Goal: Task Accomplishment & Management: Manage account settings

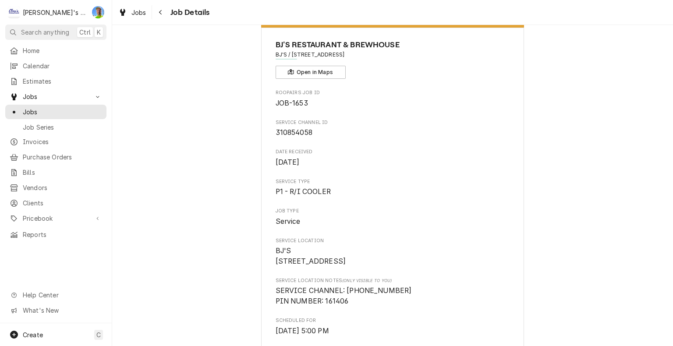
scroll to position [44, 0]
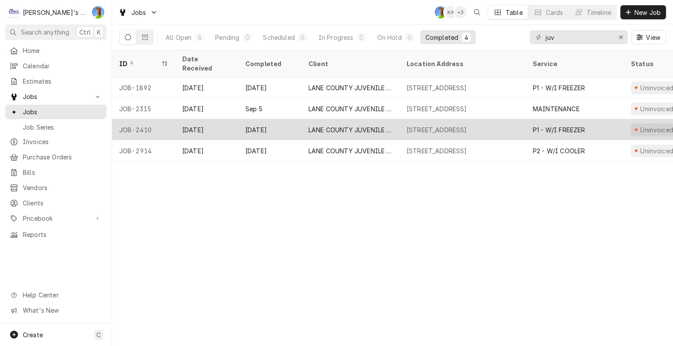
click at [467, 125] on div "2727 MLK JR BLVD, EUGENE, OR 97401" at bounding box center [437, 129] width 60 height 9
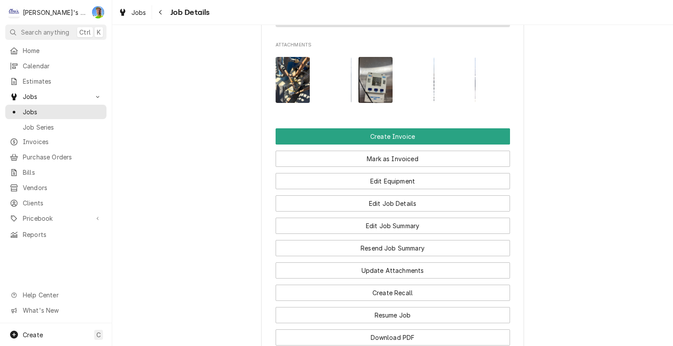
scroll to position [1072, 0]
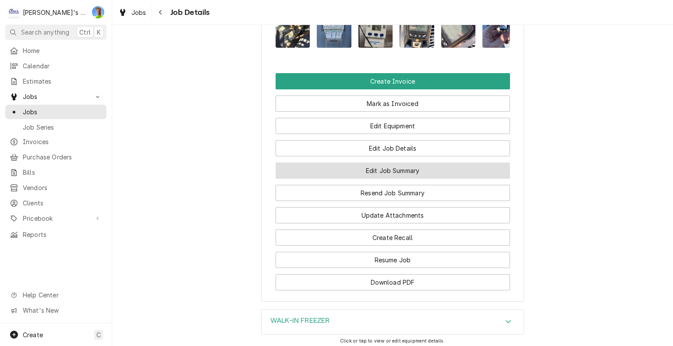
click at [483, 163] on button "Edit Job Summary" at bounding box center [393, 171] width 235 height 16
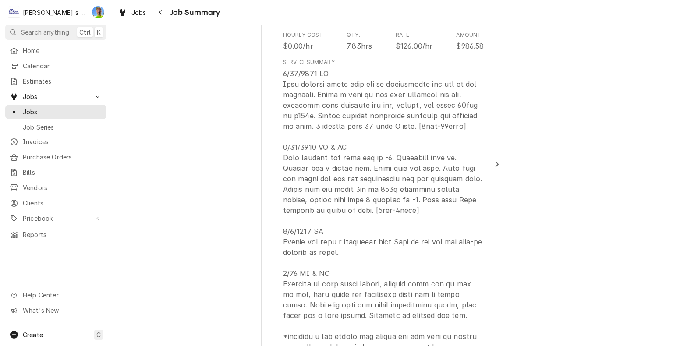
scroll to position [307, 0]
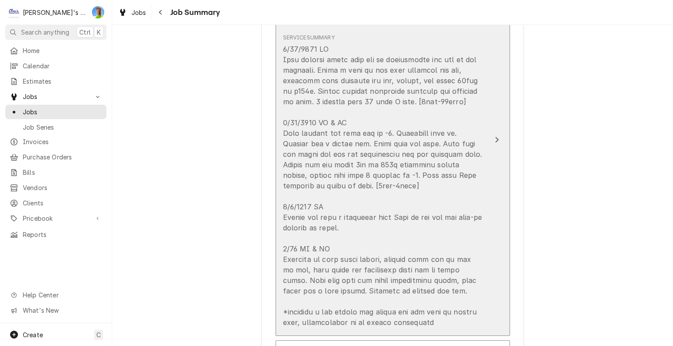
click at [492, 206] on button "Short Description P1 - W/I FREEZER Service Date Jul 15, 2025 Hourly Cost $0.00/…" at bounding box center [393, 140] width 235 height 392
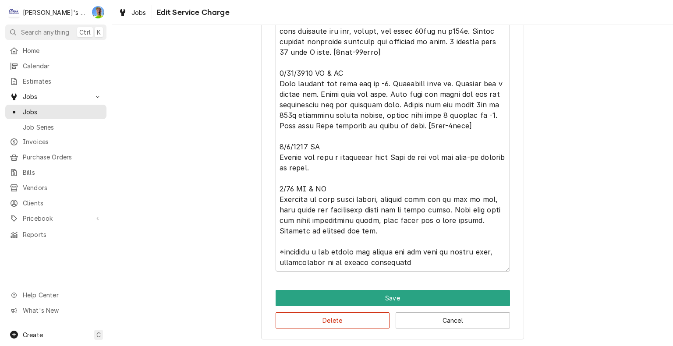
scroll to position [11, 0]
click at [390, 232] on textarea "Service Summary" at bounding box center [393, 130] width 235 height 281
type textarea "x"
type textarea "7/15/2025 JA Upon arrival found unit out of refrigerant and off on low pressure…"
type textarea "x"
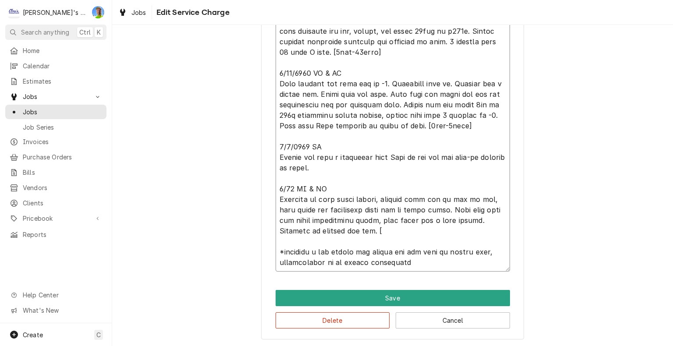
type textarea "7/15/2025 JA Upon arrival found unit out of refrigerant and off on low pressure…"
type textarea "x"
type textarea "7/15/2025 JA Upon arrival found unit out of refrigerant and off on low pressure…"
type textarea "x"
type textarea "7/15/2025 JA Upon arrival found unit out of refrigerant and off on low pressure…"
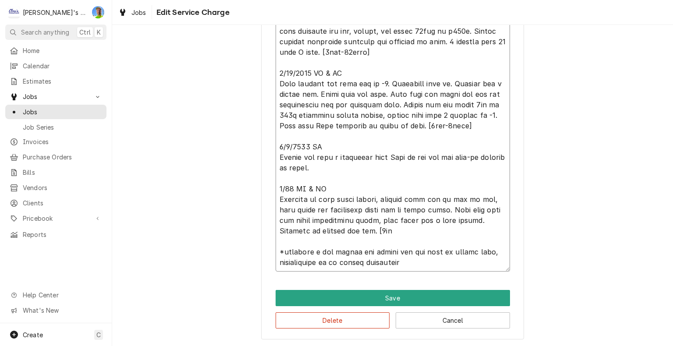
type textarea "x"
type textarea "7/15/2025 JA Upon arrival found unit out of refrigerant and off on low pressure…"
type textarea "x"
type textarea "7/15/2025 JA Upon arrival found unit out of refrigerant and off on low pressure…"
type textarea "x"
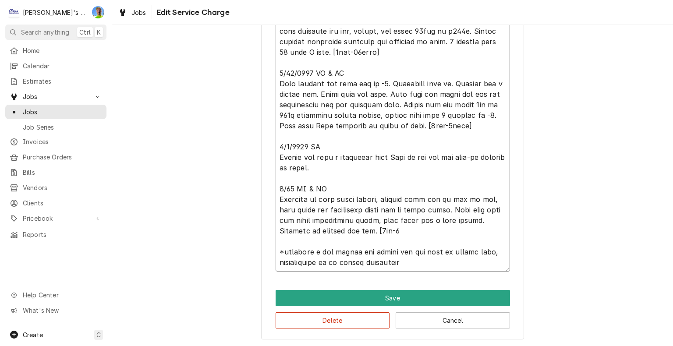
type textarea "7/15/2025 JA Upon arrival found unit out of refrigerant and off on low pressure…"
type textarea "x"
type textarea "7/15/2025 JA Upon arrival found unit out of refrigerant and off on low pressure…"
type textarea "x"
type textarea "7/15/2025 JA Upon arrival found unit out of refrigerant and off on low pressure…"
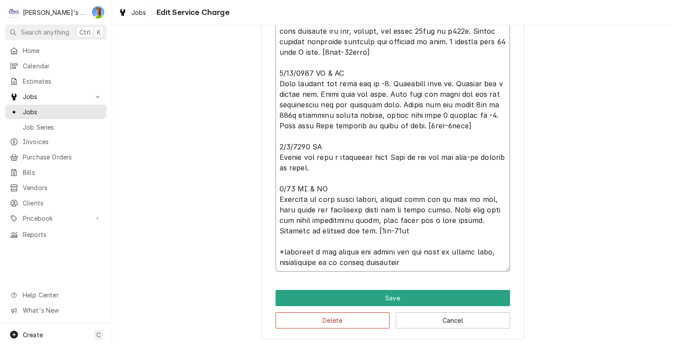
type textarea "x"
type textarea "7/15/2025 JA Upon arrival found unit out of refrigerant and off on low pressure…"
type textarea "x"
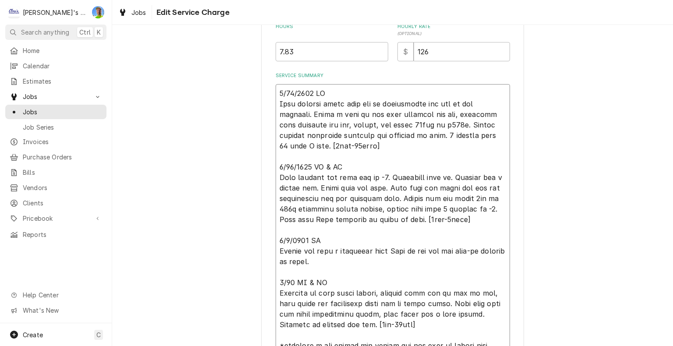
scroll to position [224, 0]
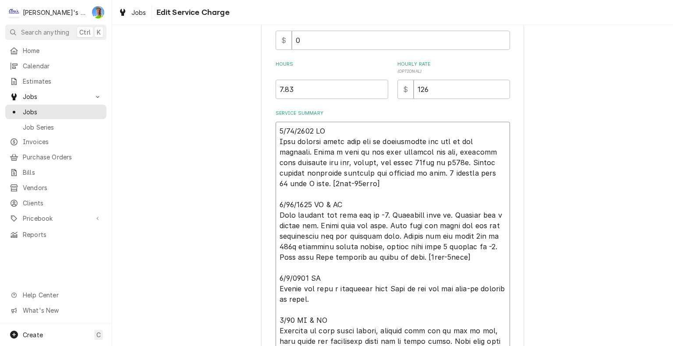
type textarea "7/15/2025 JA Upon arrival found unit out of refrigerant and off on low pressure…"
click at [306, 92] on input "7.83" at bounding box center [332, 89] width 113 height 19
type textarea "x"
type input "7.8"
type textarea "x"
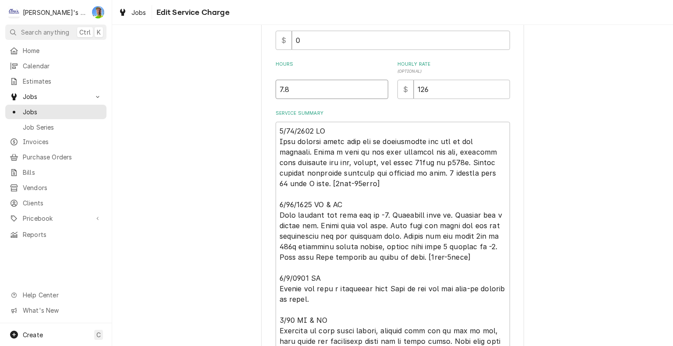
type input "7"
type textarea "x"
type input "9"
type textarea "x"
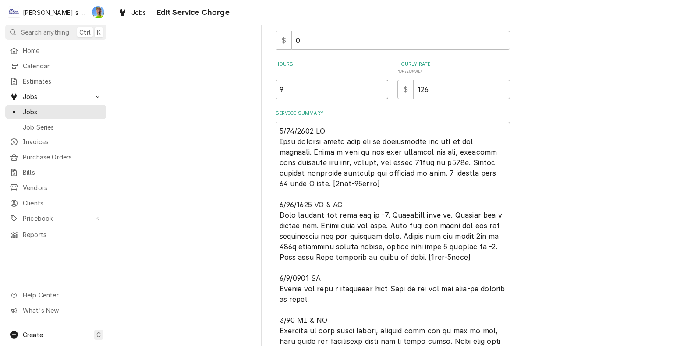
type input "9.6"
type textarea "x"
type input "9.67"
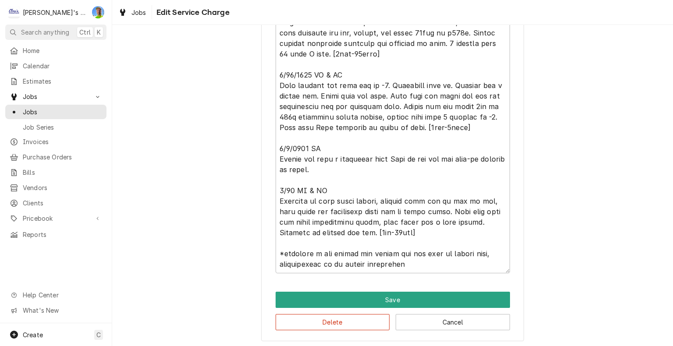
scroll to position [355, 0]
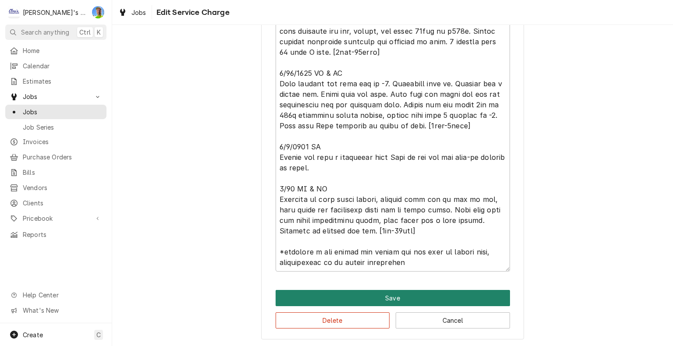
click at [495, 295] on button "Save" at bounding box center [393, 298] width 235 height 16
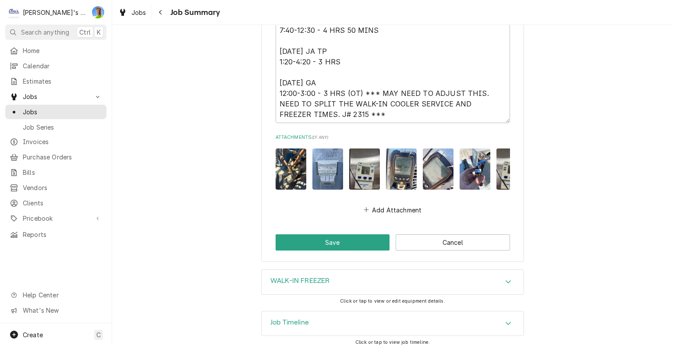
scroll to position [1578, 0]
click at [316, 236] on button "Save" at bounding box center [333, 243] width 114 height 16
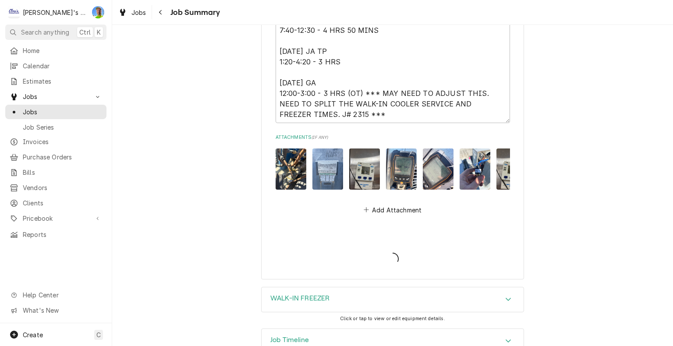
type textarea "x"
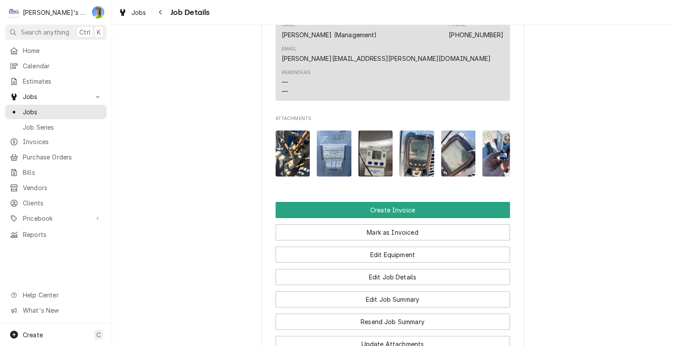
scroll to position [941, 0]
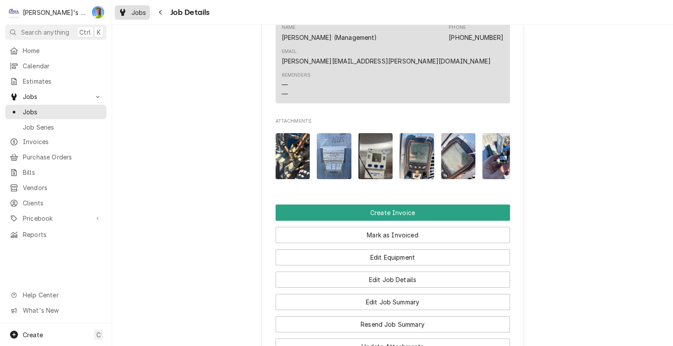
click at [134, 8] on span "Jobs" at bounding box center [139, 12] width 15 height 9
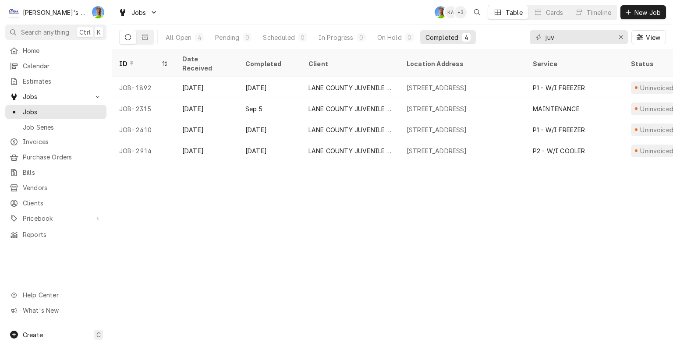
click at [443, 146] on div "[STREET_ADDRESS]" at bounding box center [437, 150] width 60 height 9
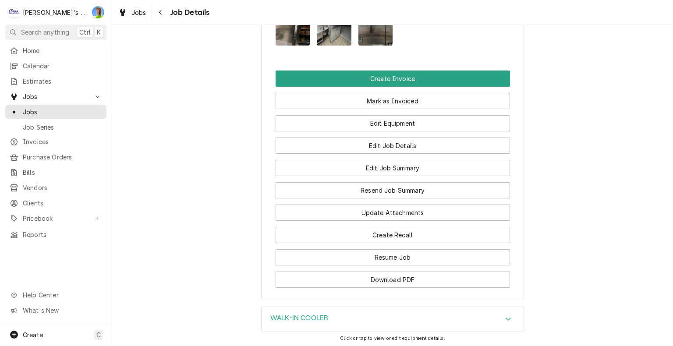
scroll to position [877, 0]
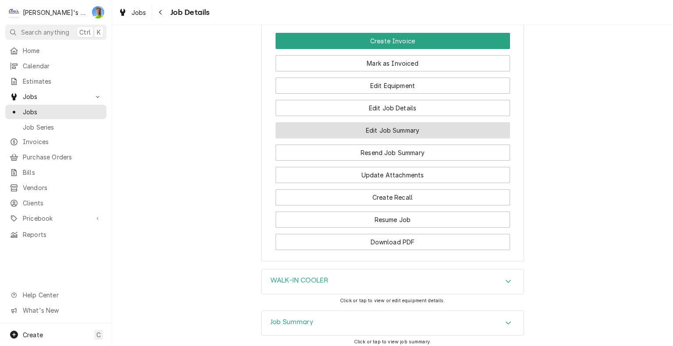
click at [448, 122] on button "Edit Job Summary" at bounding box center [393, 130] width 235 height 16
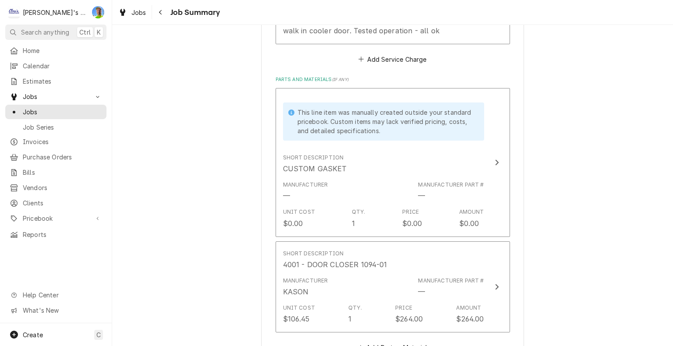
scroll to position [351, 0]
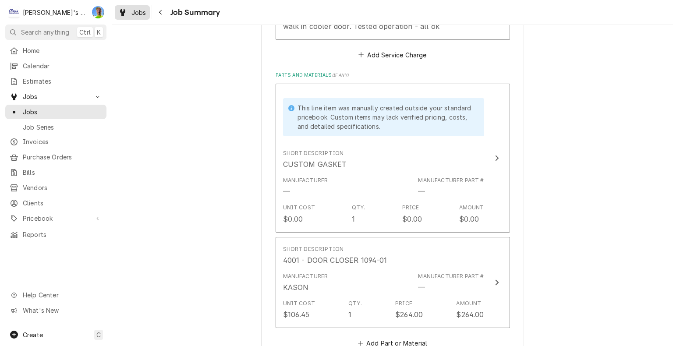
click at [127, 9] on div "Jobs" at bounding box center [133, 12] width 32 height 11
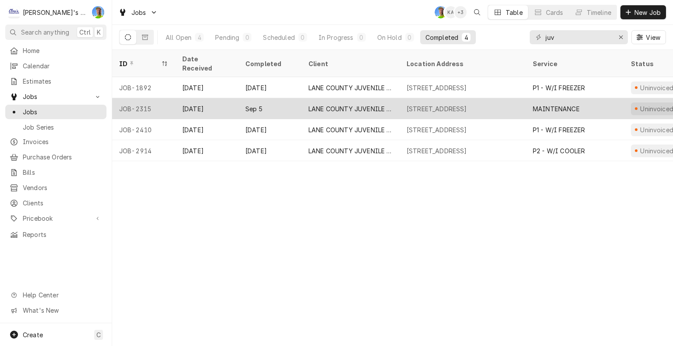
click at [524, 101] on div "[STREET_ADDRESS]" at bounding box center [463, 108] width 126 height 21
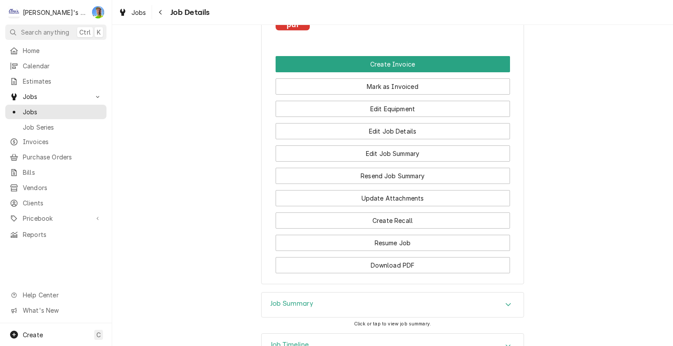
scroll to position [901, 0]
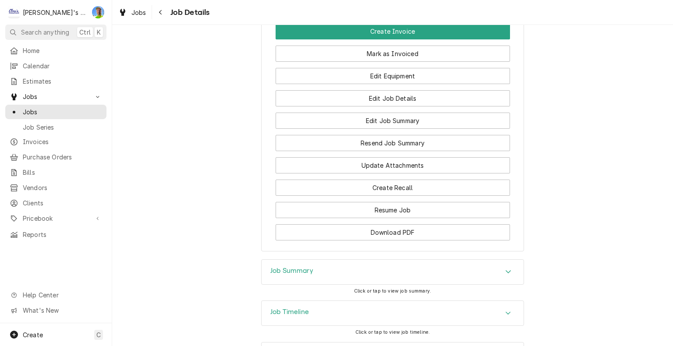
click at [505, 260] on div "Job Summary" at bounding box center [393, 272] width 262 height 25
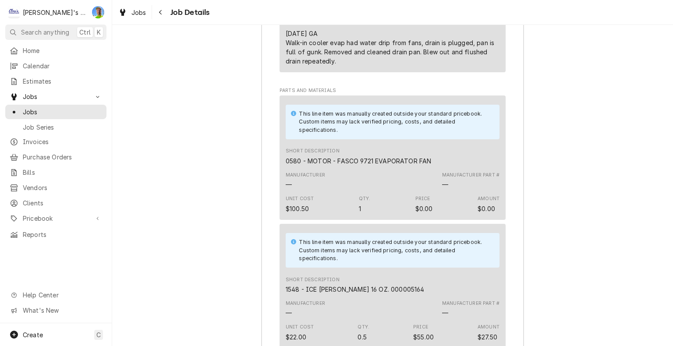
scroll to position [1602, 0]
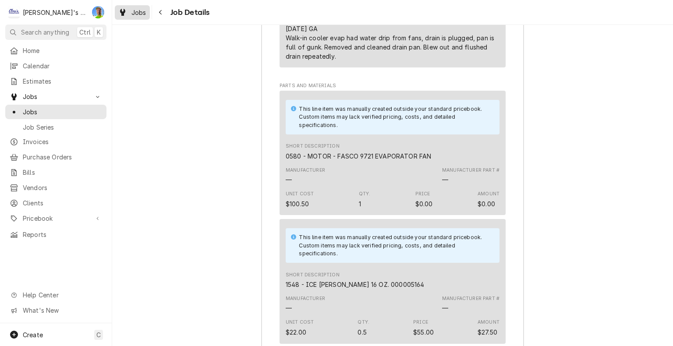
click at [142, 8] on span "Jobs" at bounding box center [139, 12] width 15 height 9
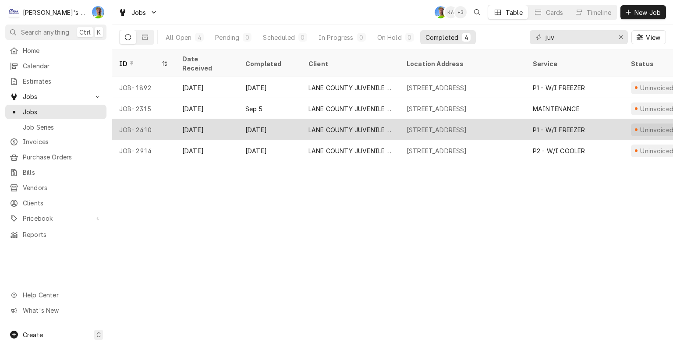
click at [445, 125] on div "[STREET_ADDRESS]" at bounding box center [437, 129] width 60 height 9
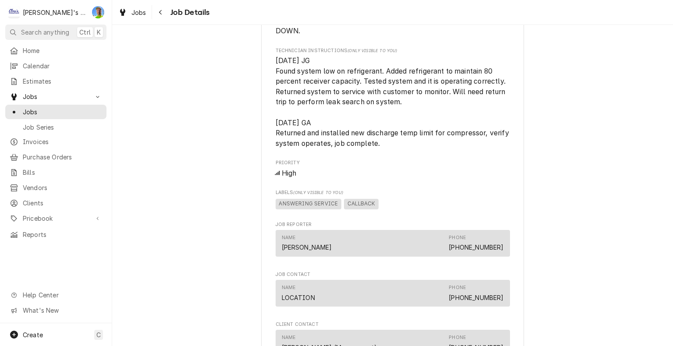
scroll to position [921, 0]
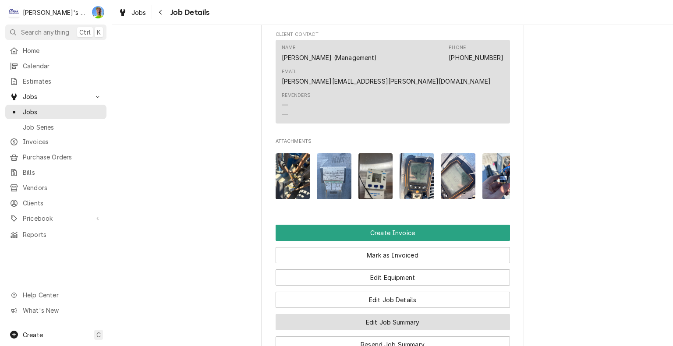
click at [482, 314] on button "Edit Job Summary" at bounding box center [393, 322] width 235 height 16
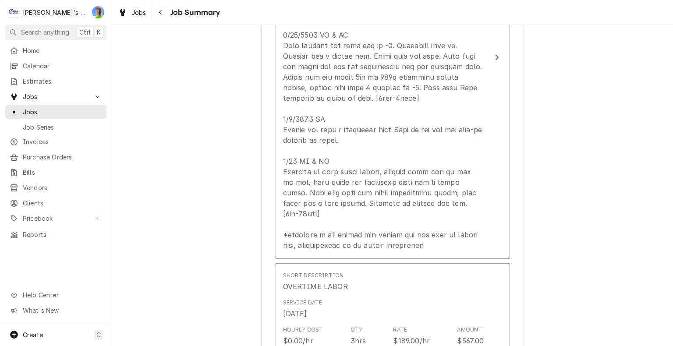
scroll to position [526, 0]
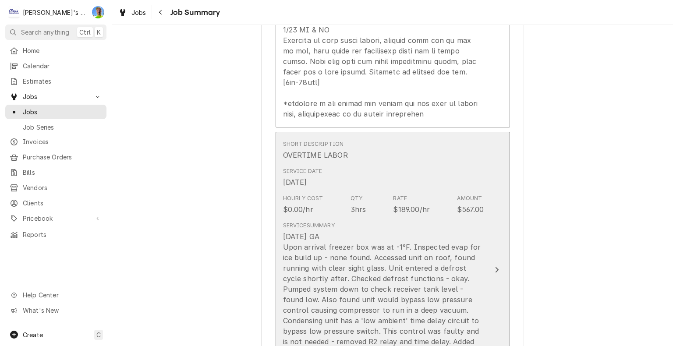
click at [494, 231] on button "Short Description OVERTIME LABOR Service Date Aug 2, 2025 Hourly Cost $0.00/hr …" at bounding box center [393, 270] width 235 height 277
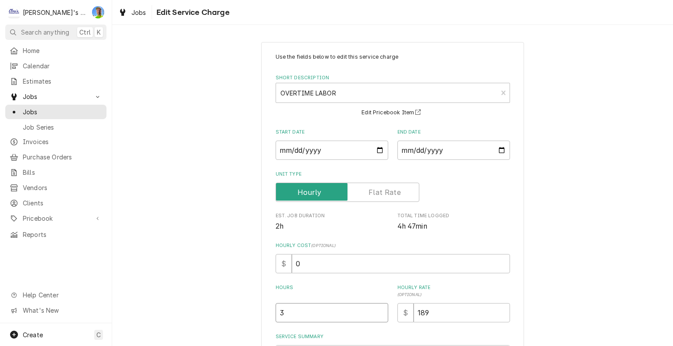
click at [295, 307] on input "3" at bounding box center [332, 312] width 113 height 19
type textarea "x"
type input "2"
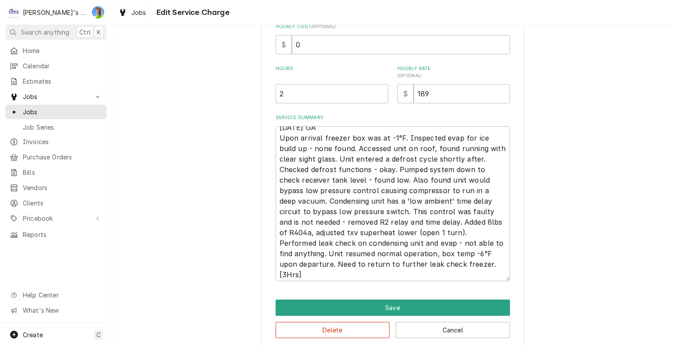
scroll to position [11, 0]
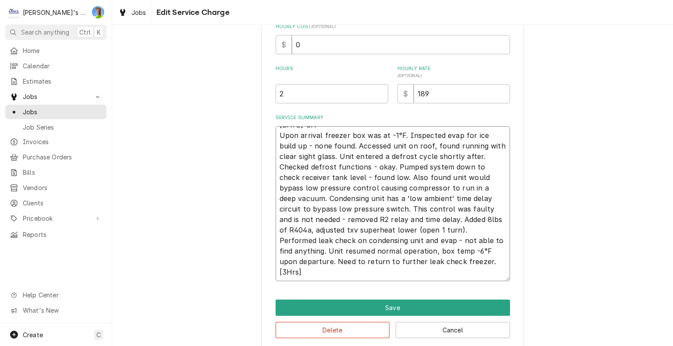
click at [281, 271] on textarea "8/2/2025 GA Upon arrival freezer box was at -1°F. Inspected evap for ice build …" at bounding box center [393, 203] width 235 height 155
type textarea "x"
type textarea "8/2/2025 GA Upon arrival freezer box was at -1°F. Inspected evap for ice build …"
type textarea "x"
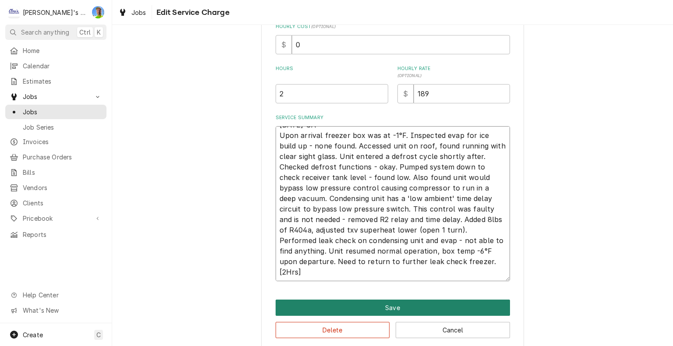
type textarea "[DATE] GA Upon arrival freezer box was at -1°F. Inspected evap for ice build up…"
click at [385, 304] on button "Save" at bounding box center [393, 308] width 235 height 16
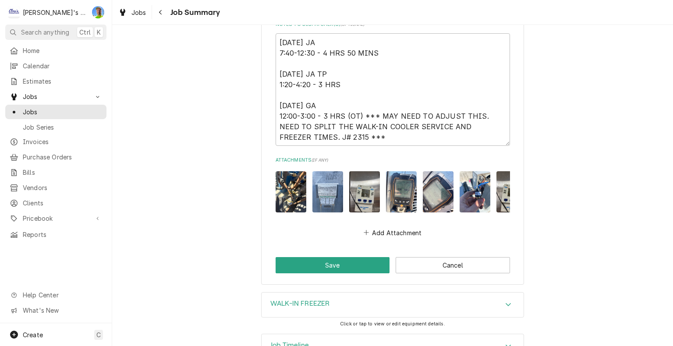
scroll to position [1578, 0]
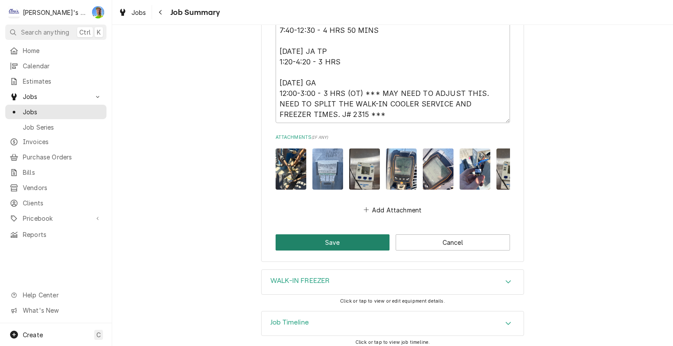
click at [328, 240] on button "Save" at bounding box center [333, 243] width 114 height 16
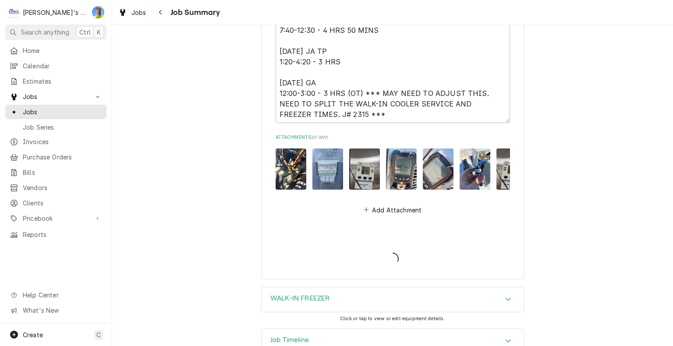
type textarea "x"
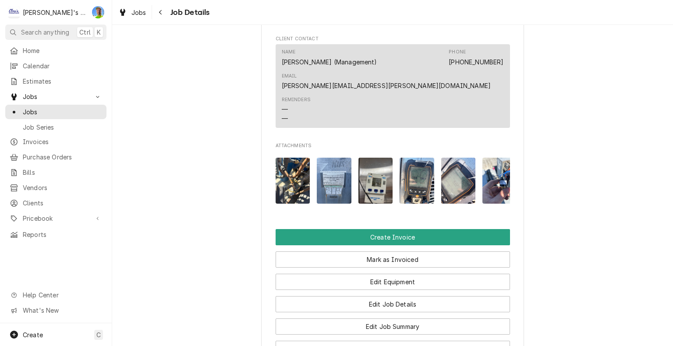
scroll to position [921, 0]
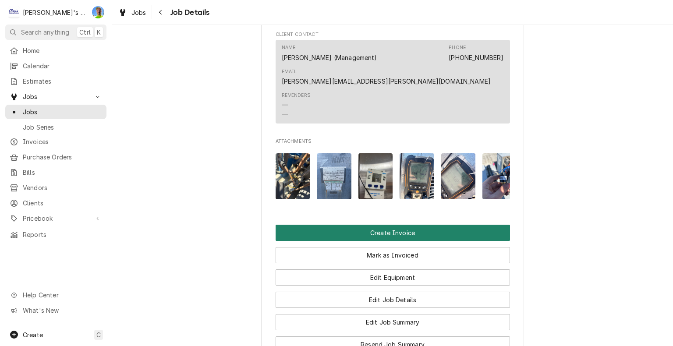
click at [483, 225] on button "Create Invoice" at bounding box center [393, 233] width 235 height 16
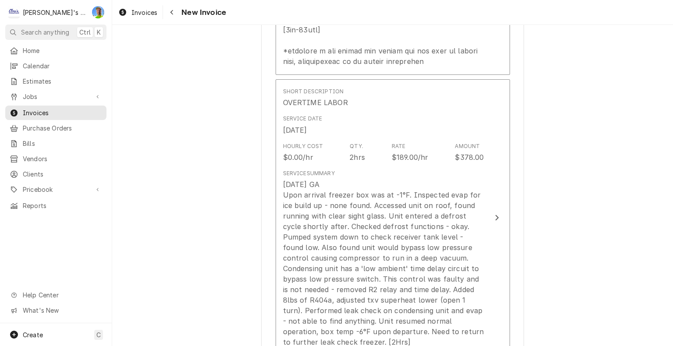
scroll to position [1315, 0]
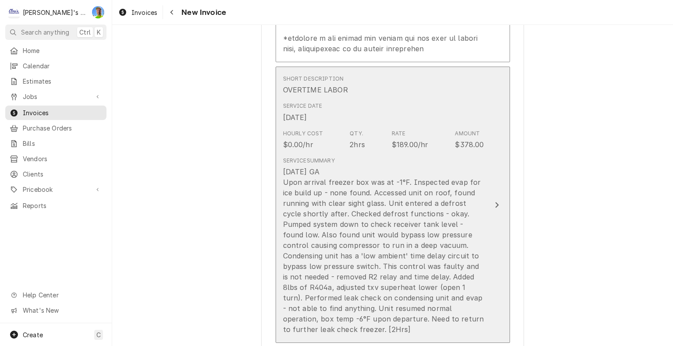
click at [503, 199] on button "Short Description OVERTIME LABOR Service Date Aug 2, 2025 Hourly Cost $0.00/hr …" at bounding box center [393, 205] width 235 height 277
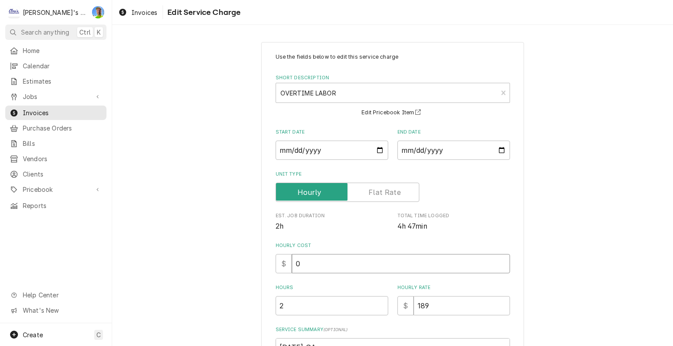
click at [330, 262] on input "0" at bounding box center [401, 263] width 218 height 19
type textarea "x"
type input "9"
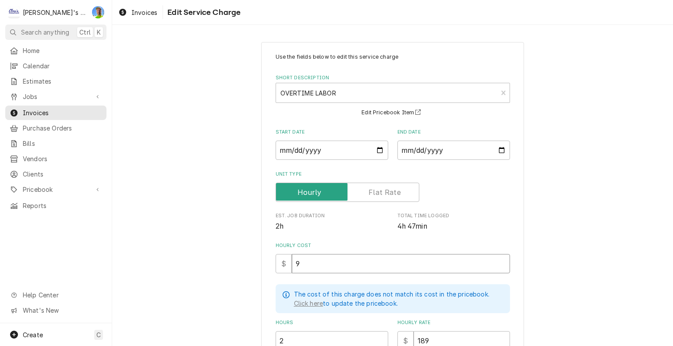
type textarea "x"
type input "98"
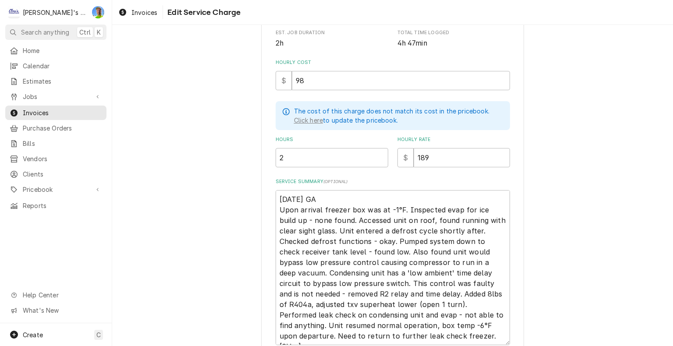
scroll to position [256, 0]
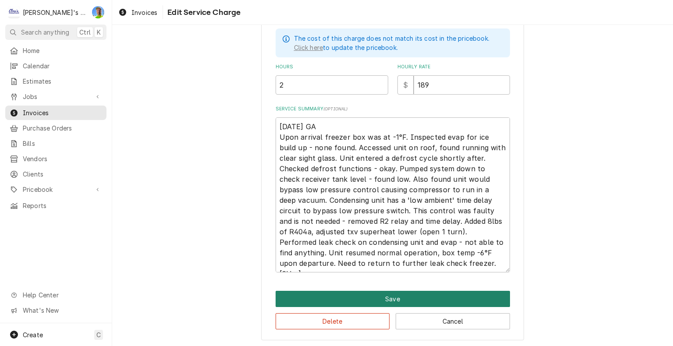
click at [479, 299] on button "Save" at bounding box center [393, 299] width 235 height 16
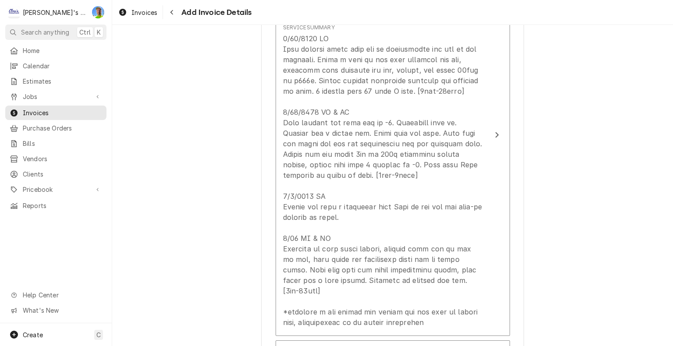
scroll to position [953, 0]
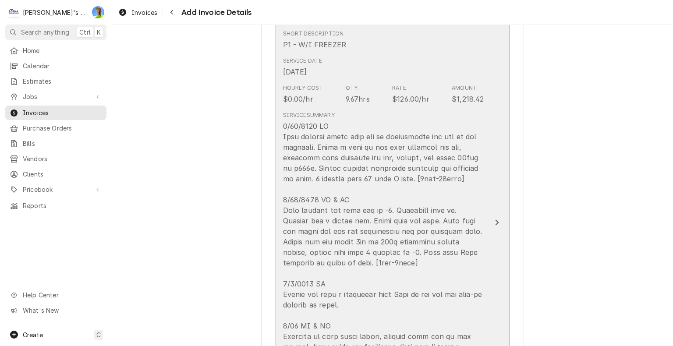
click at [479, 215] on div "Update Line Item" at bounding box center [383, 268] width 201 height 295
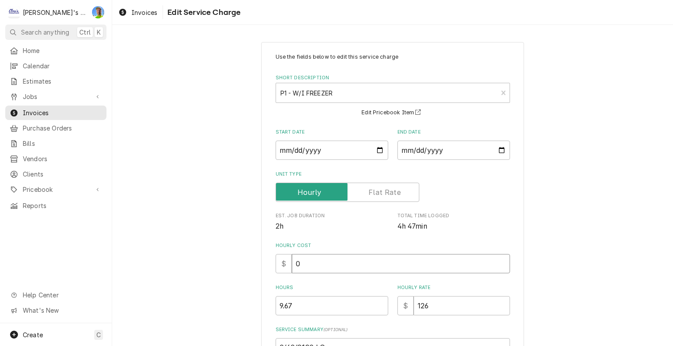
click at [342, 261] on input "0" at bounding box center [401, 263] width 218 height 19
type textarea "x"
type input "6"
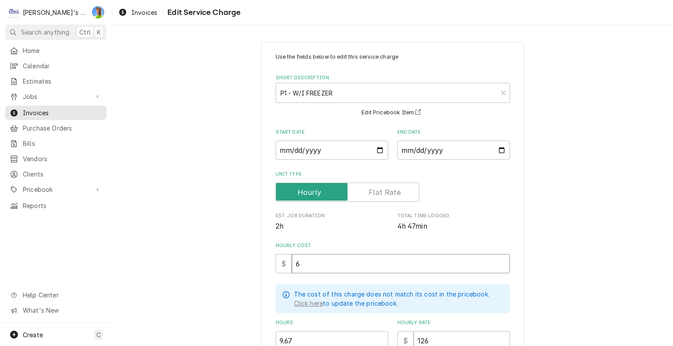
type textarea "x"
type input "60"
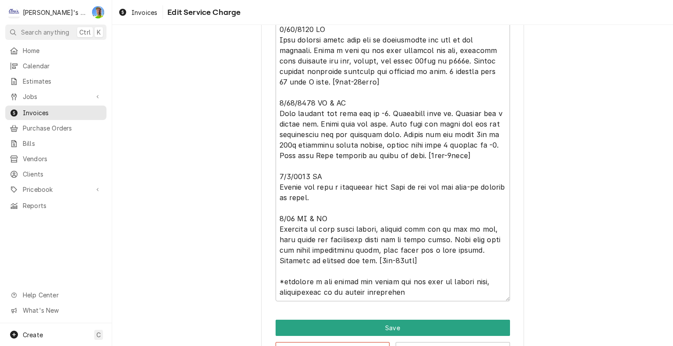
scroll to position [382, 0]
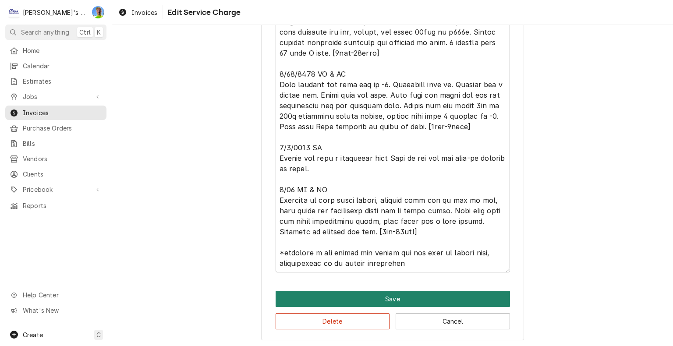
click at [458, 293] on button "Save" at bounding box center [393, 299] width 235 height 16
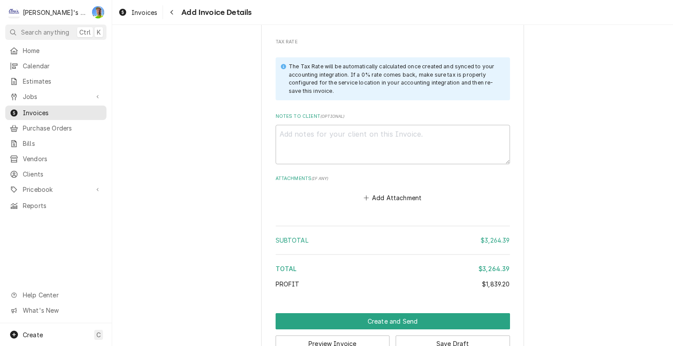
scroll to position [2243, 0]
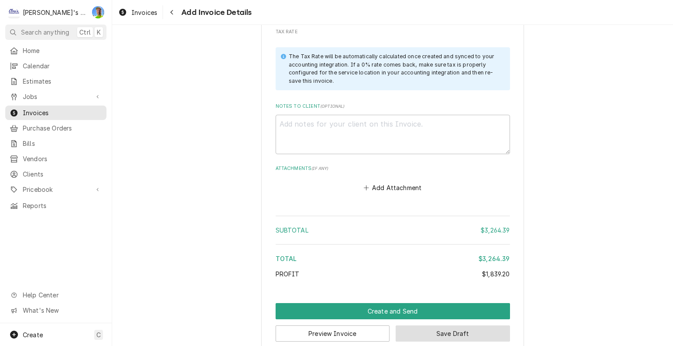
click at [492, 326] on button "Save Draft" at bounding box center [453, 334] width 114 height 16
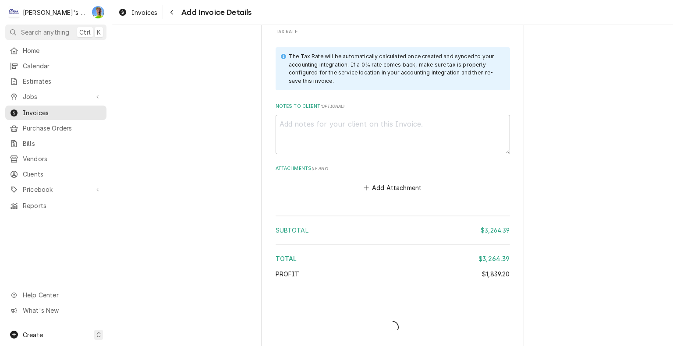
scroll to position [2239, 0]
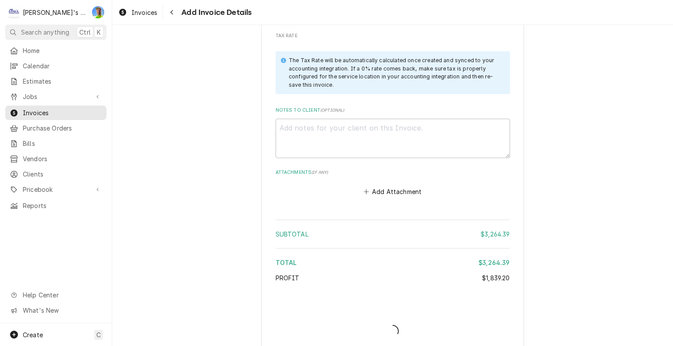
type textarea "x"
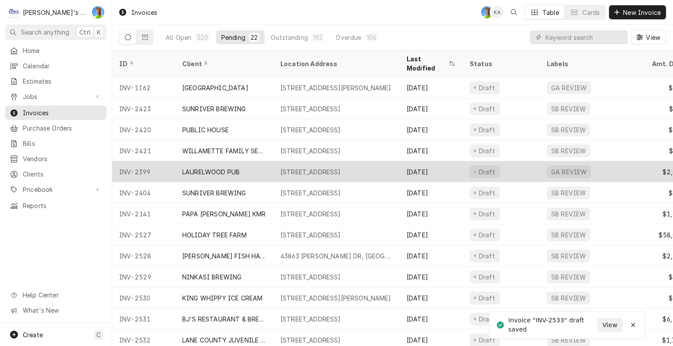
scroll to position [189, 0]
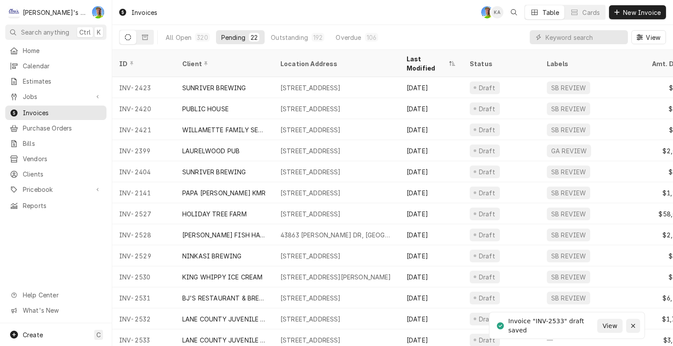
click at [634, 327] on icon "Notifications alt+T" at bounding box center [633, 326] width 6 height 6
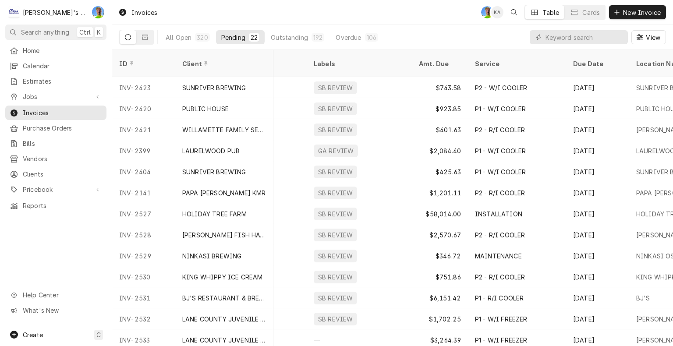
scroll to position [189, 223]
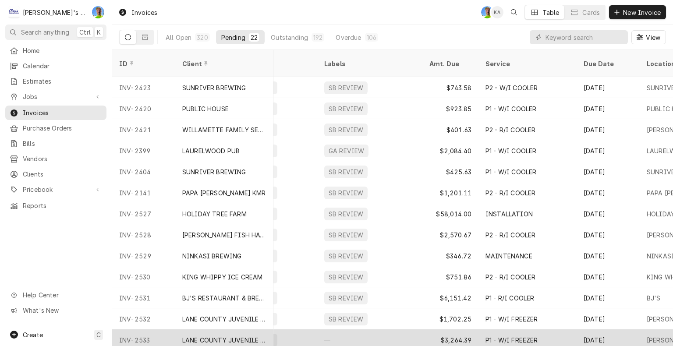
click at [553, 331] on div "P1 - W/I FREEZER" at bounding box center [528, 340] width 98 height 21
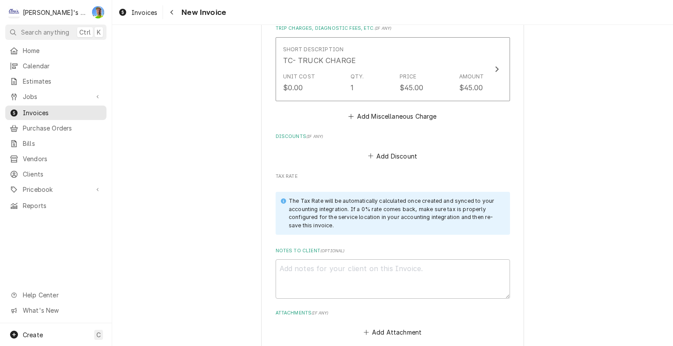
scroll to position [2104, 0]
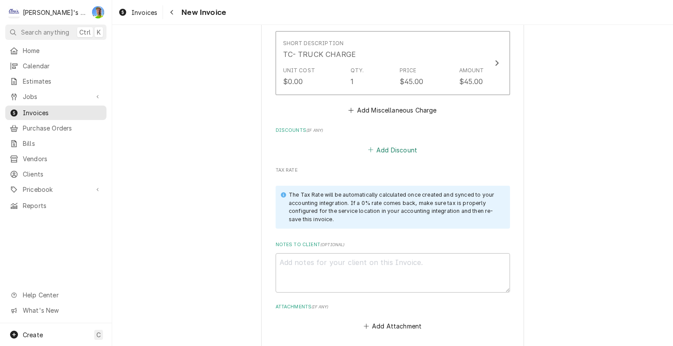
click at [392, 144] on button "Add Discount" at bounding box center [392, 150] width 52 height 12
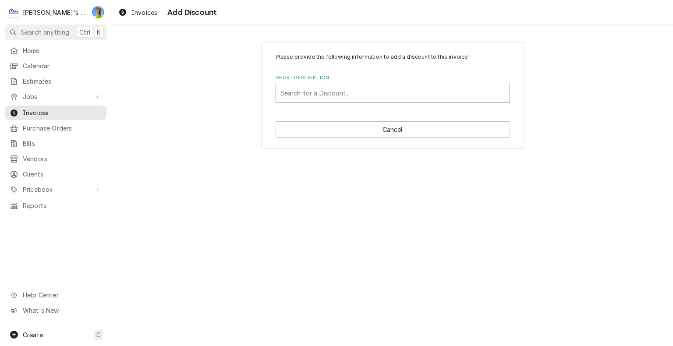
click at [331, 97] on div "Short Description" at bounding box center [393, 93] width 225 height 16
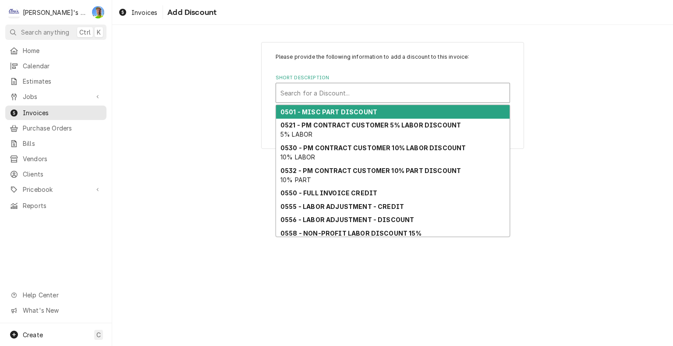
scroll to position [39, 0]
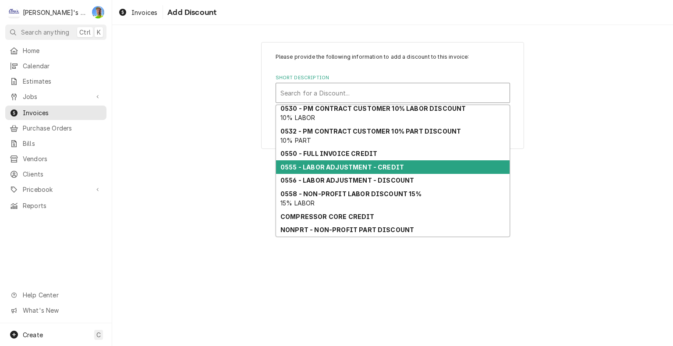
click at [352, 167] on strong "0555 - LABOR ADJUSTMENT - CREDIT" at bounding box center [343, 166] width 124 height 7
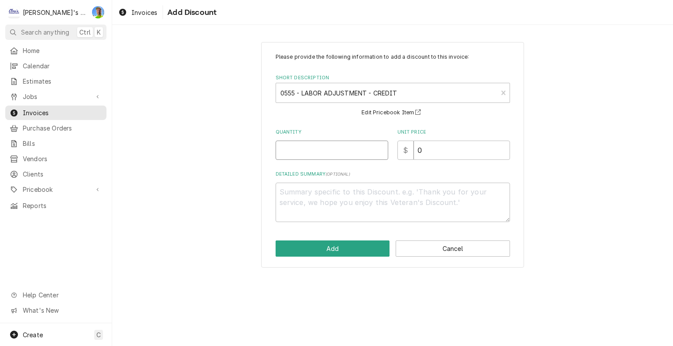
click at [347, 148] on input "Quantity" at bounding box center [332, 150] width 113 height 19
type textarea "x"
type input "1"
type textarea "x"
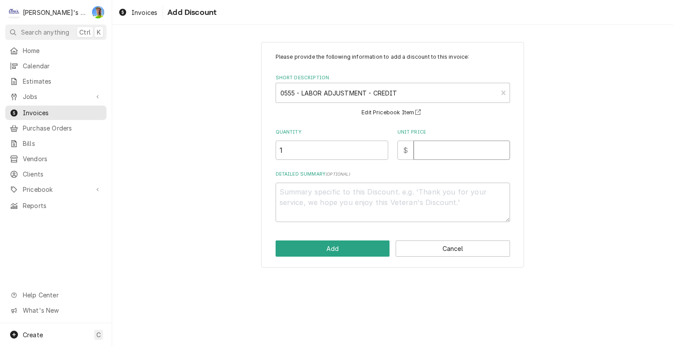
type input "9"
type textarea "x"
type input "98"
type textarea "x"
type input "986"
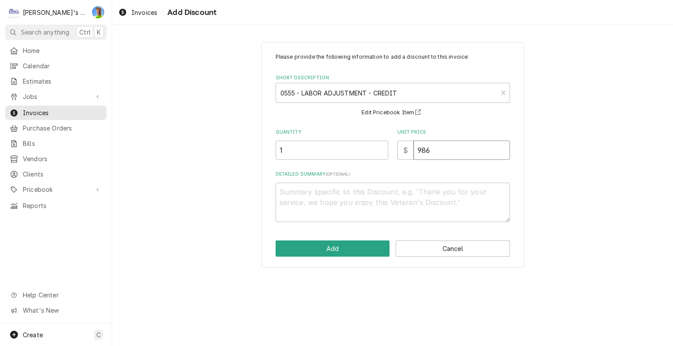
type textarea "x"
type input "986.5"
type textarea "x"
type input "986.58"
type textarea "x"
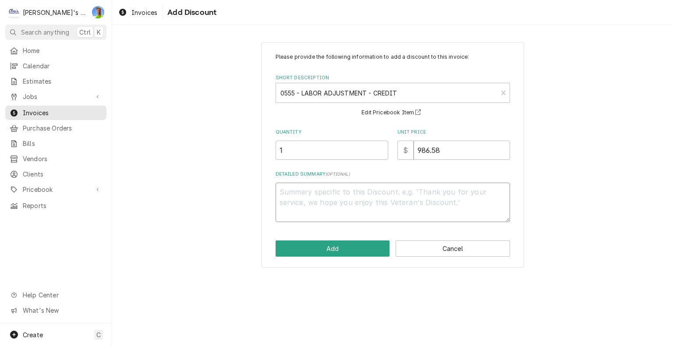
type textarea "7"
type textarea "x"
type textarea "7/"
type textarea "x"
type textarea "7/1"
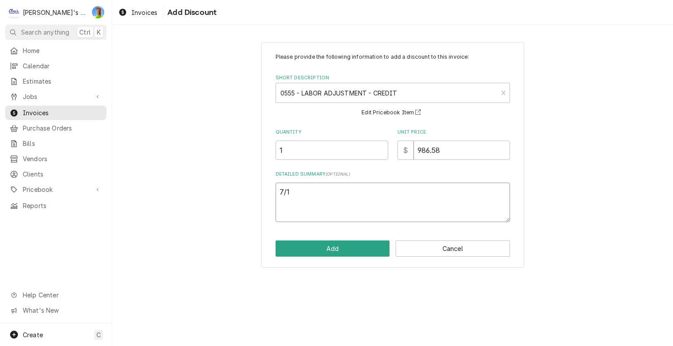
type textarea "x"
type textarea "7/15"
type textarea "x"
type textarea "7/15"
type textarea "x"
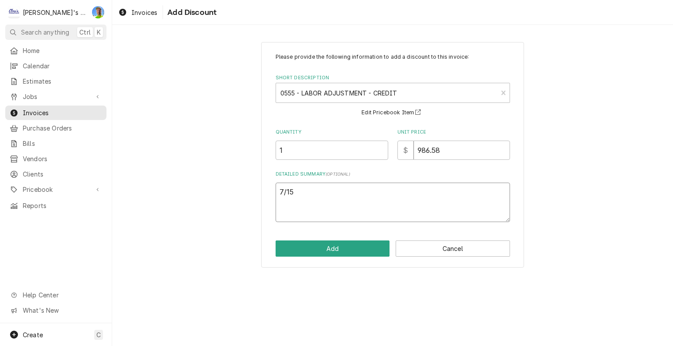
type textarea "7/15 c"
type textarea "x"
type textarea "7/15 cr"
type textarea "x"
type textarea "7/15 cre"
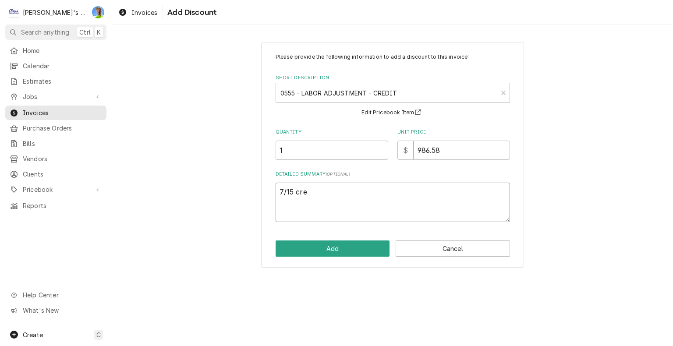
type textarea "x"
type textarea "7/15 cred"
type textarea "x"
type textarea "7/15 credi"
type textarea "x"
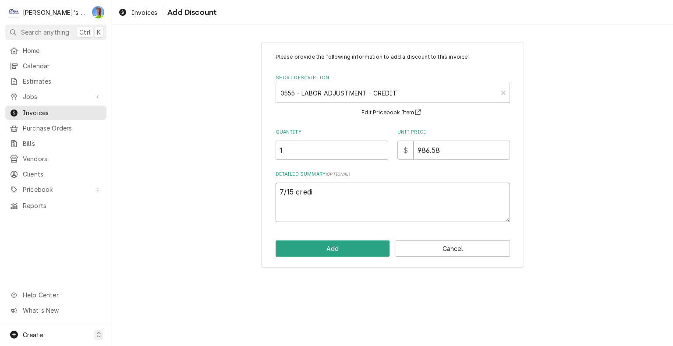
type textarea "7/15 credit"
type textarea "x"
type textarea "7/15 credit"
type textarea "x"
type textarea "7/15 credit 4"
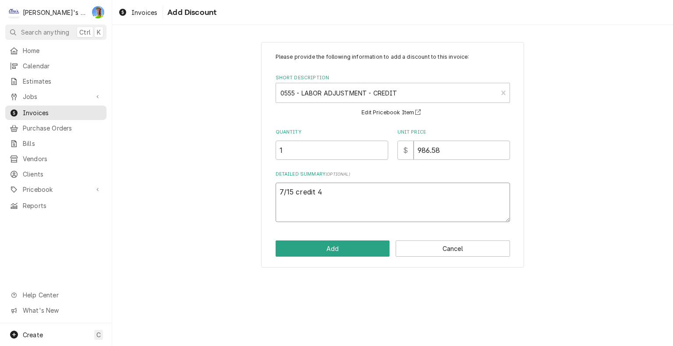
type textarea "x"
type textarea "7/15 credit 4h"
type textarea "x"
type textarea "7/15 credit 4hr"
type textarea "x"
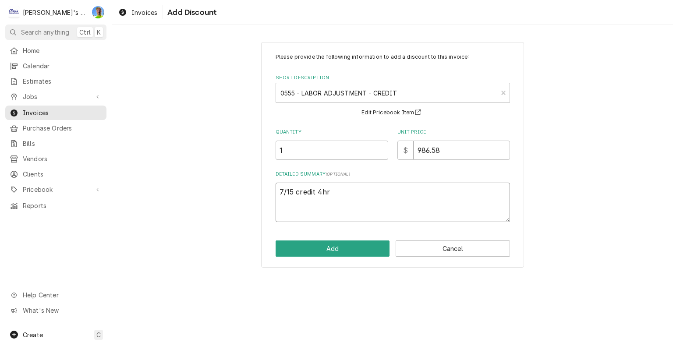
type textarea "7/15 credit 4hrs"
type textarea "x"
type textarea "7/15 credit 4hrs-"
type textarea "x"
type textarea "7/15 credit 4hrs-5"
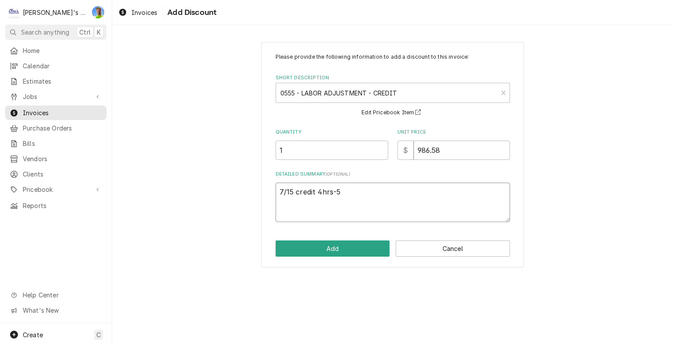
type textarea "x"
type textarea "7/15 credit 4hrs-50"
type textarea "x"
type textarea "7/15 credit 4hrs-50m"
type textarea "x"
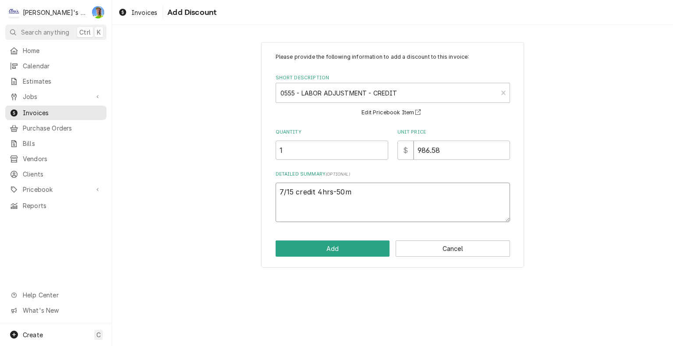
type textarea "7/15 credit 4hrs-50mi"
type textarea "x"
type textarea "7/15 credit 4hrs-50min"
type textarea "x"
type textarea "7/15 credit 4hrs-50mins"
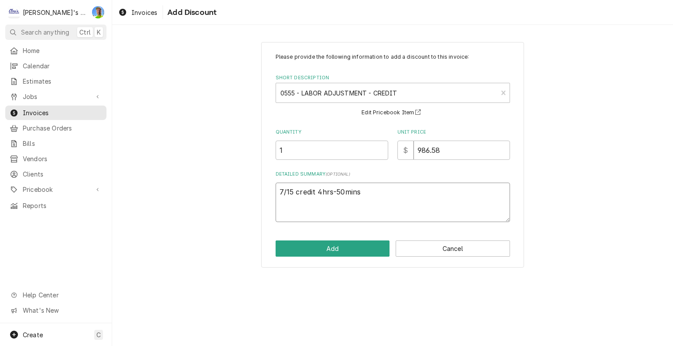
type textarea "x"
type textarea "7/15 credit 4hrs-50mins"
type textarea "x"
type textarea "7/15 credit 4hrs-50mins r"
type textarea "x"
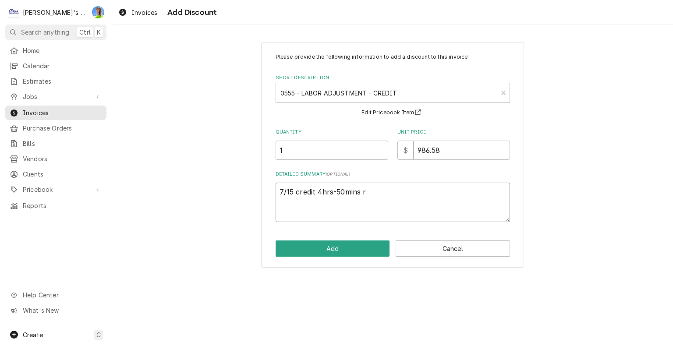
type textarea "7/15 credit 4hrs-50mins re"
type textarea "x"
type textarea "7/15 credit 4hrs-50mins reg"
type textarea "x"
type textarea "7/15 credit 4hrs-50mins reg"
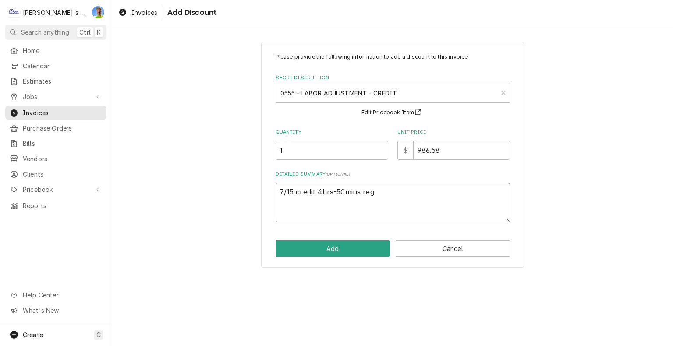
type textarea "x"
type textarea "7/15 credit 4hrs-50mins reg 8"
type textarea "x"
type textarea "7/15 credit 4hrs-50mins reg 8/"
type textarea "x"
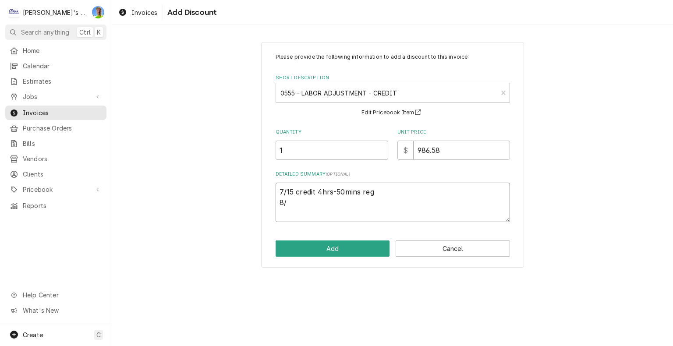
type textarea "7/15 credit 4hrs-50mins reg 8/2"
type textarea "x"
type textarea "7/15 credit 4hrs-50mins reg 8/2"
type textarea "x"
type textarea "7/15 credit 4hrs-50mins reg 8/2 c"
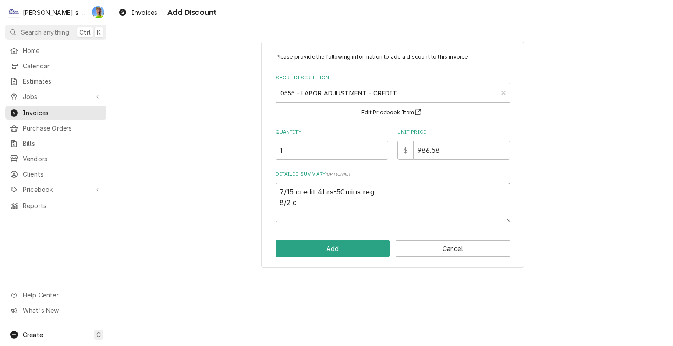
type textarea "x"
type textarea "7/15 credit 4hrs-50mins reg 8/2 cr"
type textarea "x"
type textarea "7/15 credit 4hrs-50mins reg 8/2 cre"
type textarea "x"
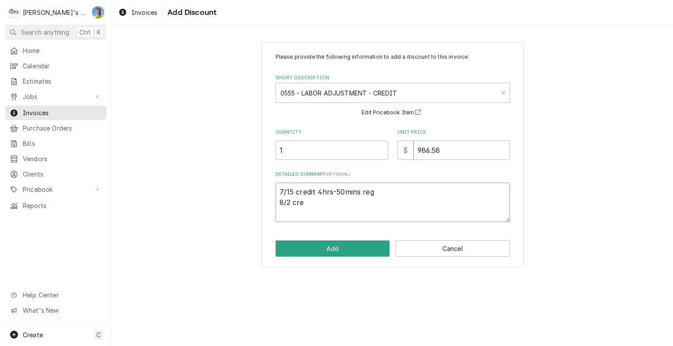
type textarea "7/15 credit 4hrs-50mins reg 8/2 cred"
type textarea "x"
type textarea "7/15 credit 4hrs-50mins reg 8/2 credi"
type textarea "x"
type textarea "7/15 credit 4hrs-50mins reg 8/2 credit"
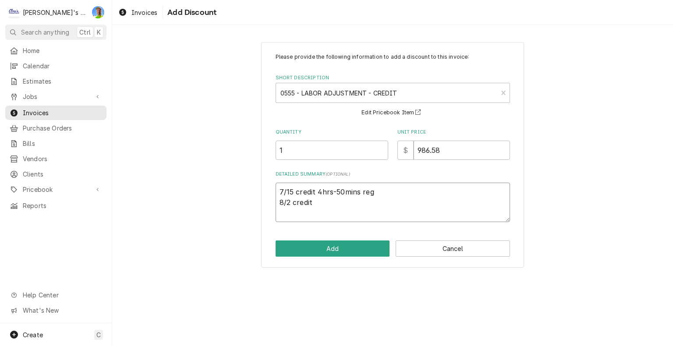
type textarea "x"
type textarea "7/15 credit 4hrs-50mins reg 8/2 credit"
type textarea "x"
type textarea "7/15 credit 4hrs-50mins reg 8/2 credit 2"
type textarea "x"
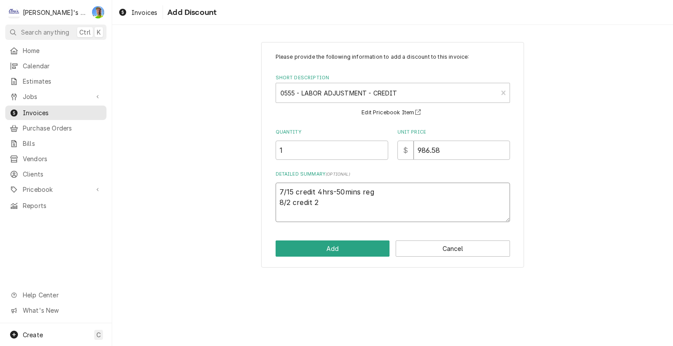
type textarea "7/15 credit 4hrs-50mins reg 8/2 credit 2h"
type textarea "x"
type textarea "7/15 credit 4hrs-50mins reg 8/2 credit 2hr"
type textarea "x"
type textarea "7/15 credit 4hrs-50mins reg 8/2 credit 2hrs"
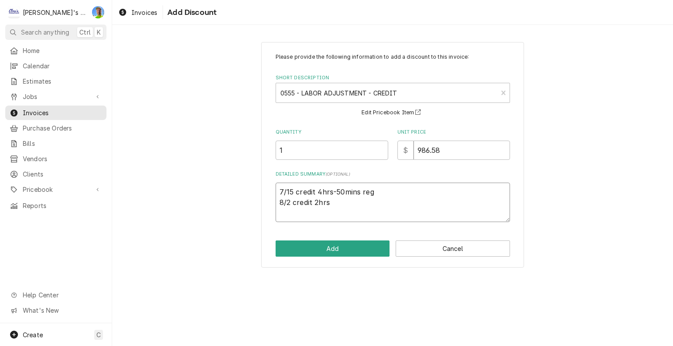
type textarea "x"
type textarea "7/15 credit 4hrs-50mins reg 8/2 credit 2hrs"
type textarea "x"
type textarea "7/15 credit 4hrs-50mins reg 8/2 credit 2hrs O"
type textarea "x"
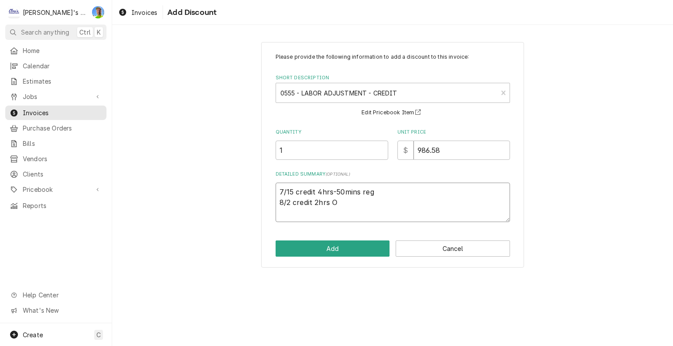
type textarea "7/15 credit 4hrs-50mins reg 8/2 credit 2hrs OT"
type textarea "x"
type textarea "7/15 credit 4hrs-50mins eg 8/2 credit 2hrs OT"
type textarea "x"
type textarea "7/15 credit 4hrs-50mins Reg 8/2 credit 2hrs OT"
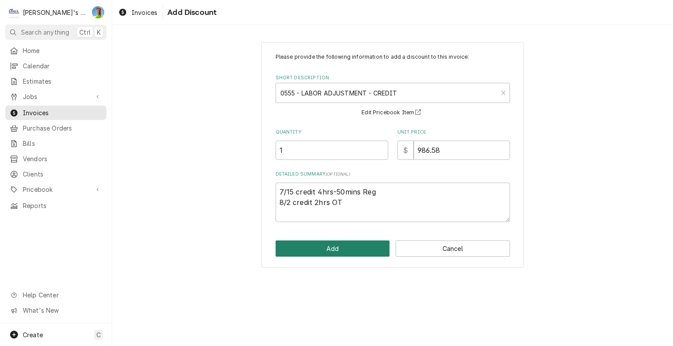
click at [345, 251] on button "Add" at bounding box center [333, 249] width 114 height 16
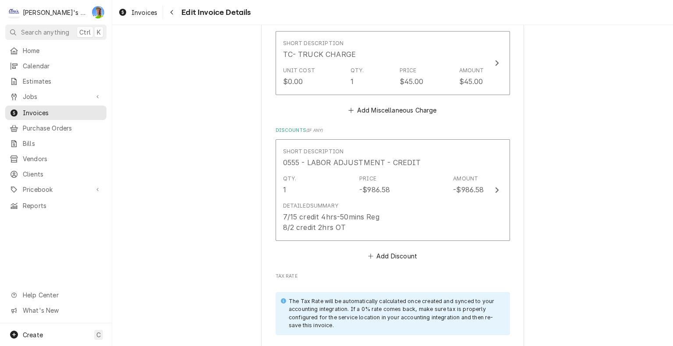
scroll to position [2104, 0]
click at [380, 250] on button "Add Discount" at bounding box center [392, 256] width 52 height 12
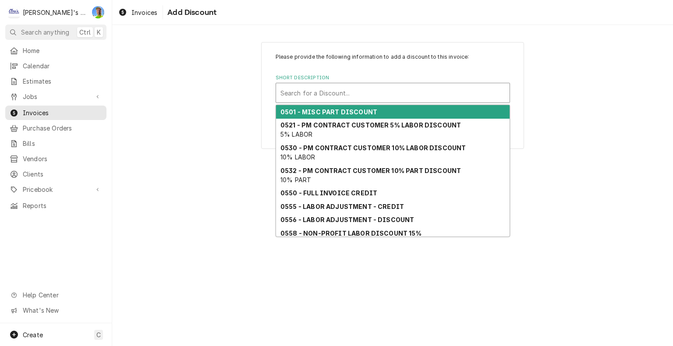
click at [325, 97] on div "Short Description" at bounding box center [393, 93] width 225 height 16
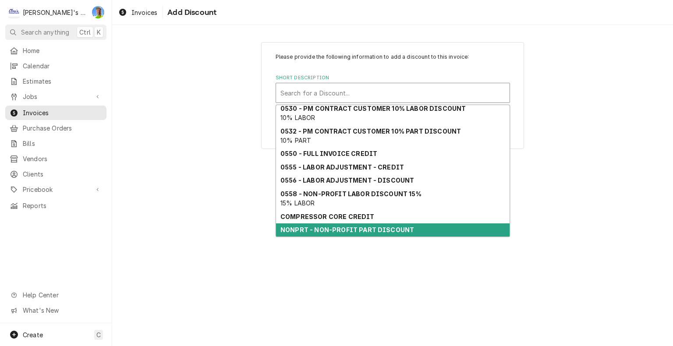
scroll to position [66, 0]
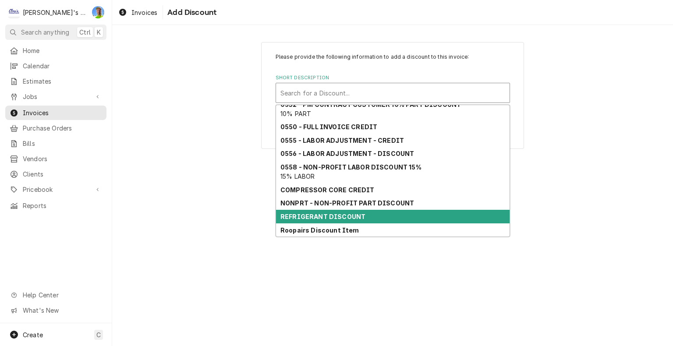
click at [366, 217] on div "REFRIGERANT DISCOUNT" at bounding box center [393, 217] width 234 height 14
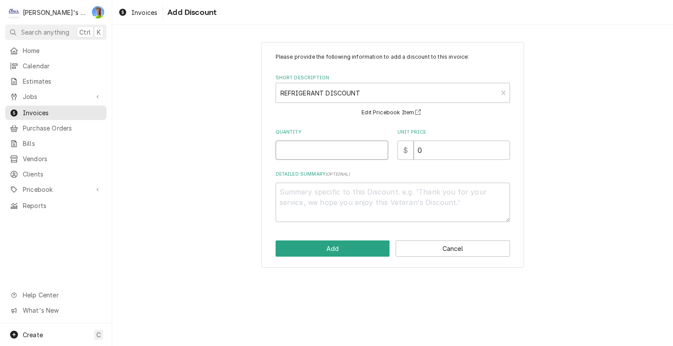
click at [305, 144] on input "Quantity" at bounding box center [332, 150] width 113 height 19
type textarea "x"
type input "1"
click at [354, 246] on button "Add" at bounding box center [333, 249] width 114 height 16
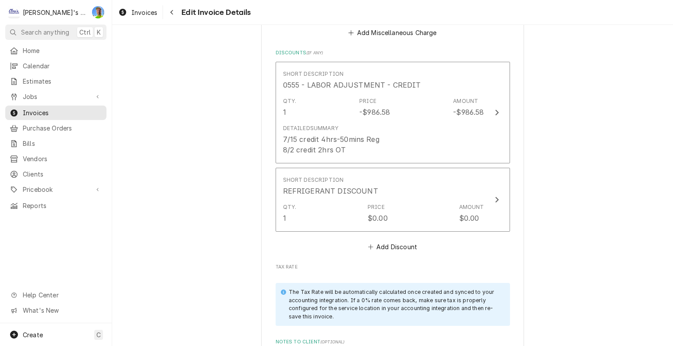
scroll to position [2192, 0]
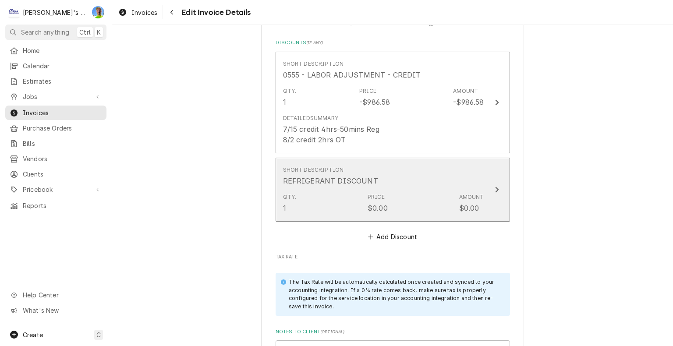
click at [495, 186] on icon "Update Line Item" at bounding box center [497, 189] width 4 height 7
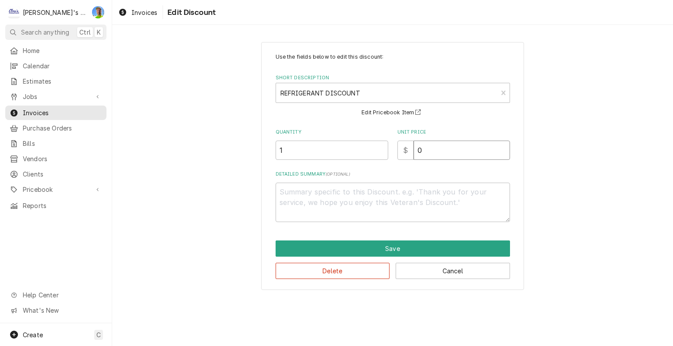
click at [430, 148] on input "0" at bounding box center [462, 150] width 96 height 19
type textarea "x"
type input "4"
type textarea "x"
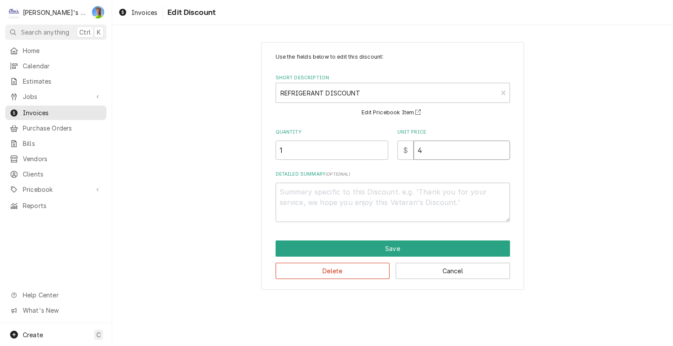
type input "45"
type textarea "x"
type input "455"
type textarea "x"
type input "455.6"
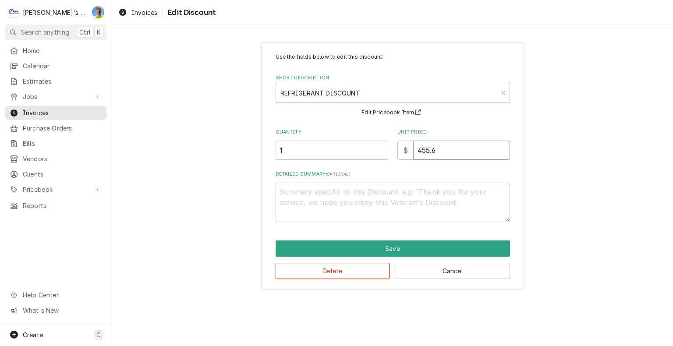
type textarea "x"
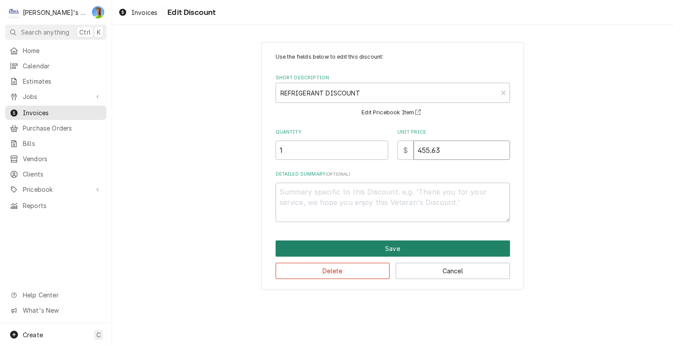
type input "455.63"
click at [439, 241] on button "Save" at bounding box center [393, 249] width 235 height 16
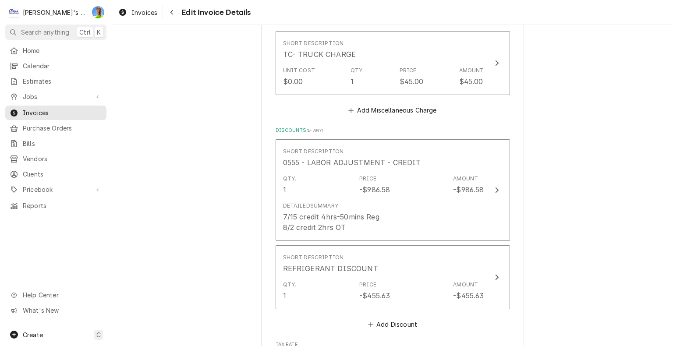
scroll to position [2104, 0]
click at [384, 319] on button "Add Discount" at bounding box center [392, 325] width 52 height 12
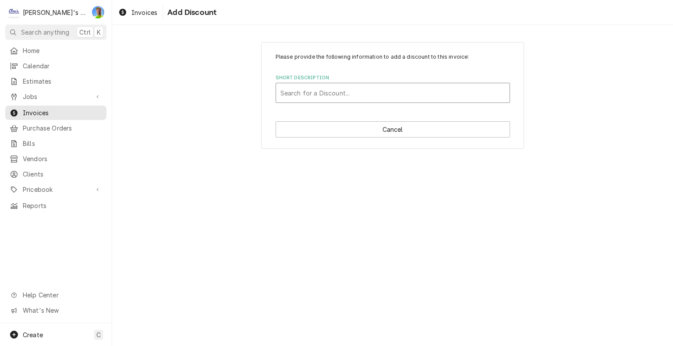
click at [343, 89] on div "Short Description" at bounding box center [393, 93] width 225 height 16
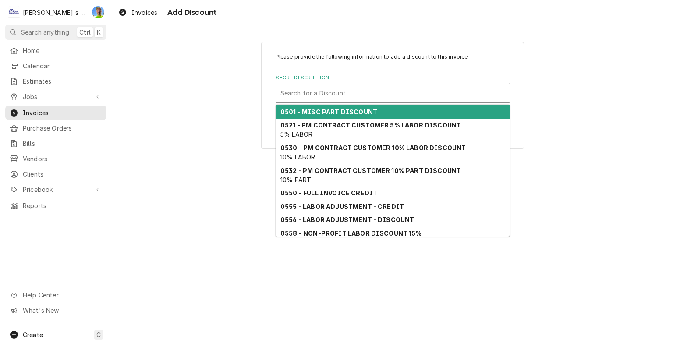
click at [341, 110] on strong "0501 - MISC PART DISCOUNT" at bounding box center [329, 111] width 97 height 7
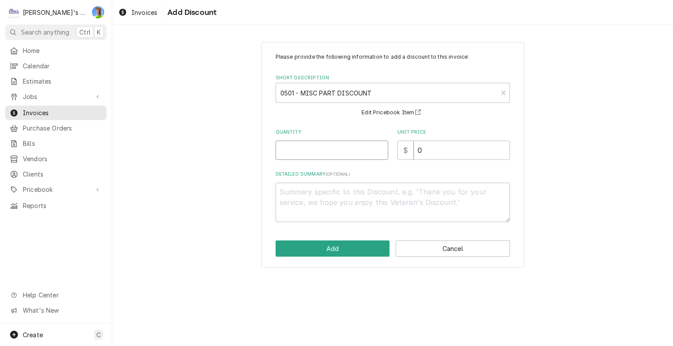
click at [308, 152] on input "Quantity" at bounding box center [332, 150] width 113 height 19
type textarea "x"
type input "1"
click at [309, 249] on button "Add" at bounding box center [333, 249] width 114 height 16
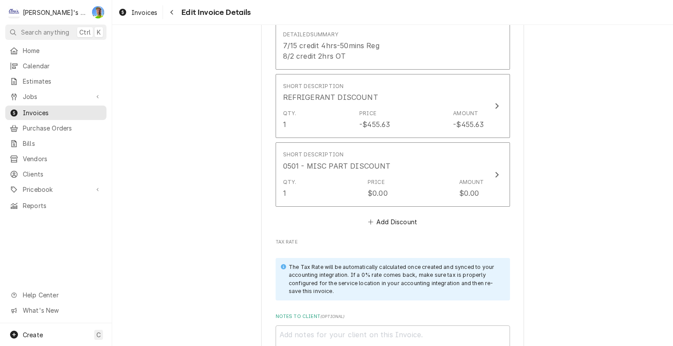
scroll to position [2279, 0]
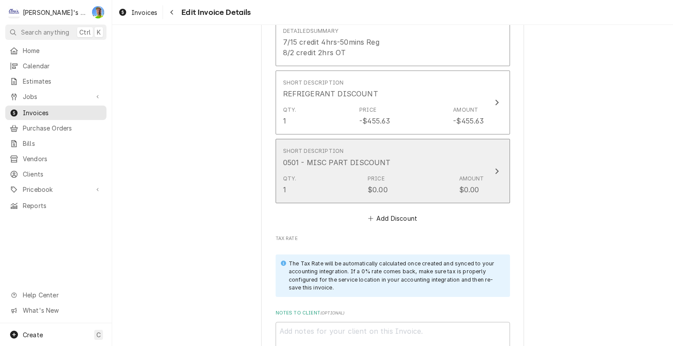
click at [496, 166] on div "Update Line Item" at bounding box center [496, 171] width 11 height 11
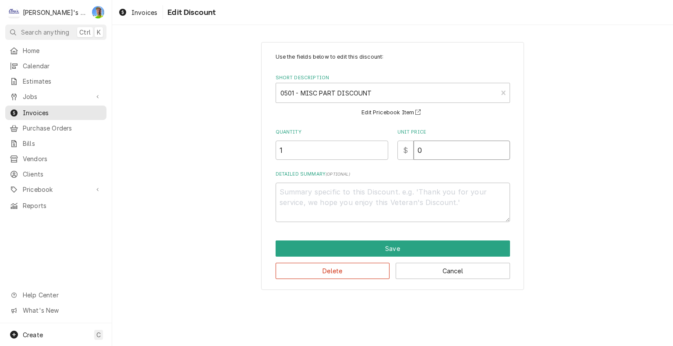
click at [431, 153] on input "0" at bounding box center [462, 150] width 96 height 19
type textarea "x"
type input "1"
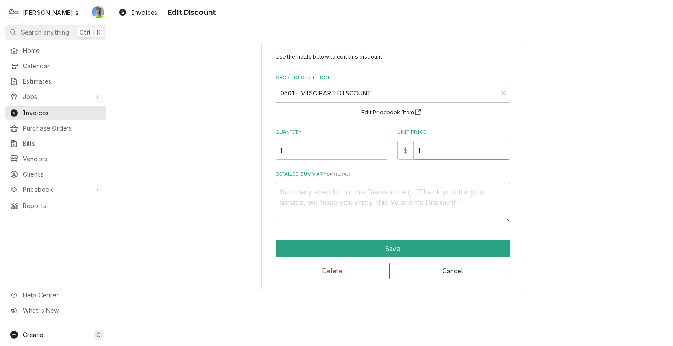
type textarea "x"
type input "13"
type textarea "x"
type input "13.2"
type textarea "x"
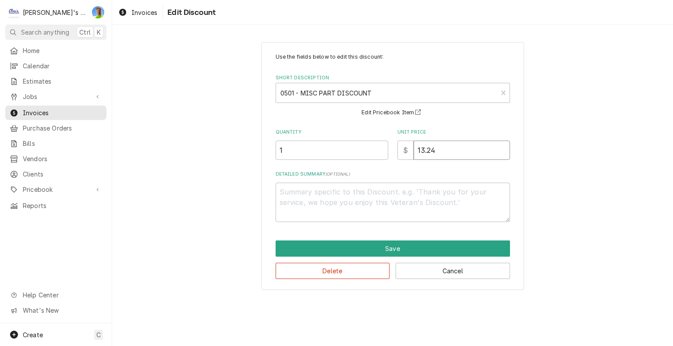
type input "13.24"
click at [410, 195] on textarea "Detailed Summary ( optional )" at bounding box center [393, 202] width 235 height 39
type textarea "x"
type textarea "2"
type textarea "x"
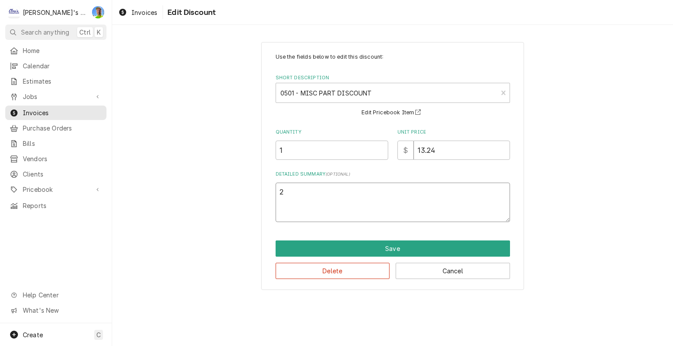
type textarea "20"
type textarea "x"
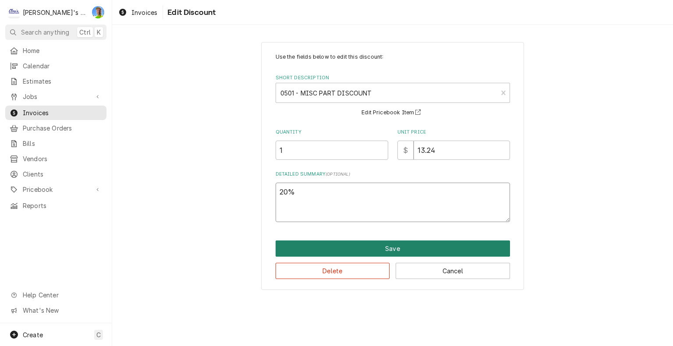
type textarea "20%"
click at [395, 246] on button "Save" at bounding box center [393, 249] width 235 height 16
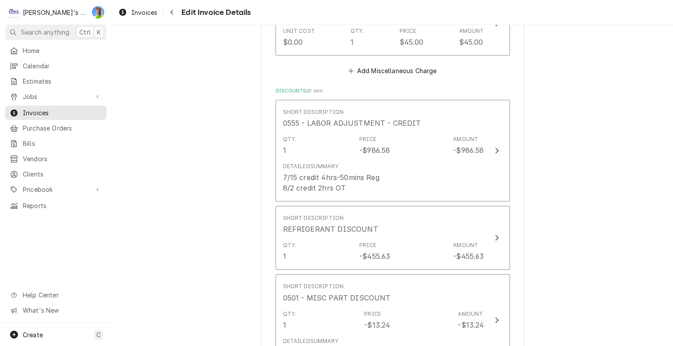
scroll to position [2191, 0]
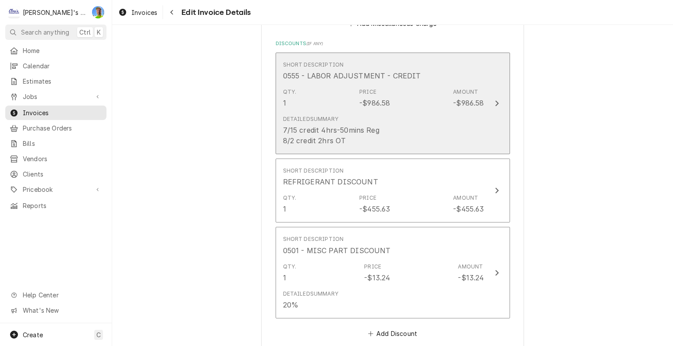
click at [473, 112] on div "Detailed Summary 7/15 credit 4hrs-50mins Reg 8/2 credit 2hrs OT" at bounding box center [383, 131] width 201 height 38
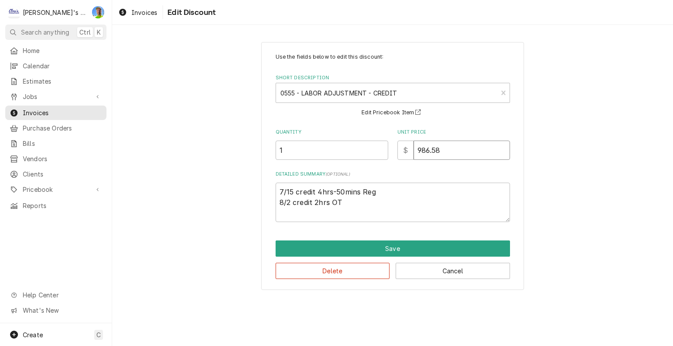
click at [449, 149] on input "986.58" at bounding box center [462, 150] width 96 height 19
type textarea "x"
type input "986.5"
type textarea "x"
type input "986"
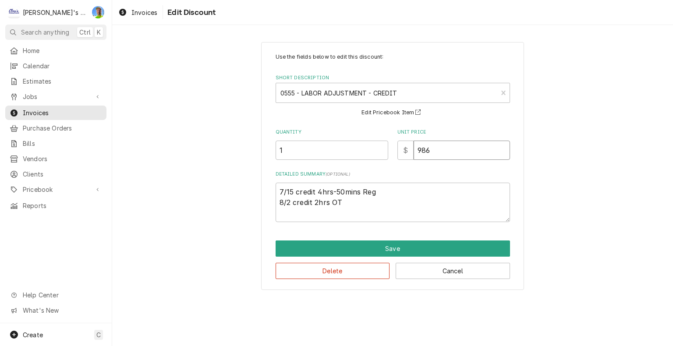
type textarea "x"
type input "98"
type textarea "x"
type input "9"
type textarea "x"
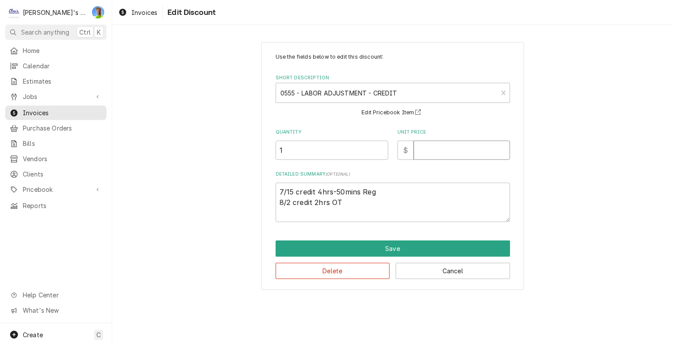
type textarea "x"
type input "1"
type textarea "x"
type input "12"
type textarea "x"
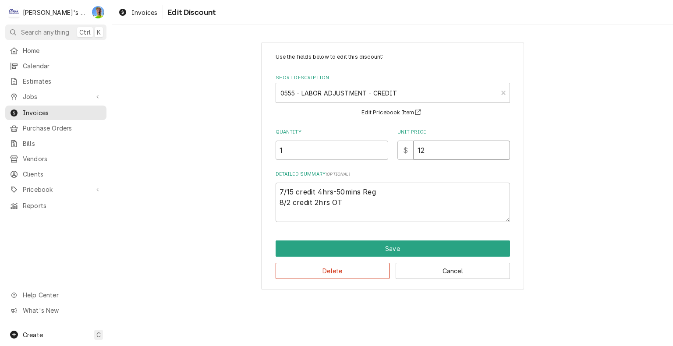
type input "121"
type textarea "x"
type input "1217"
type textarea "x"
type input "1217.1"
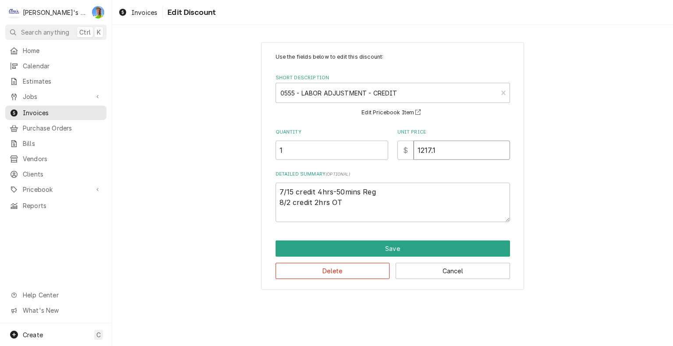
type textarea "x"
type input "1217.16"
type textarea "x"
type textarea "7/15 credit 4hrs-50mins Reg 8/2 credit 2hrs OT"
type textarea "x"
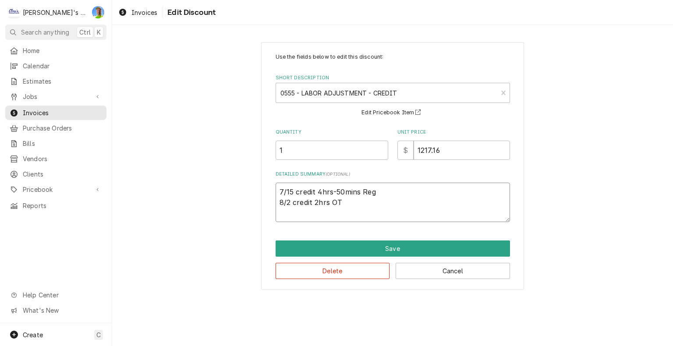
type textarea "7/15 credit 4hrs-50mins Reg 8/2 credit 2hrs OT 8"
type textarea "x"
type textarea "7/15 credit 4hrs-50mins Reg 8/2 credit 2hrs OT 8/"
type textarea "x"
type textarea "7/15 credit 4hrs-50mins Reg 8/2 credit 2hrs OT 8/2"
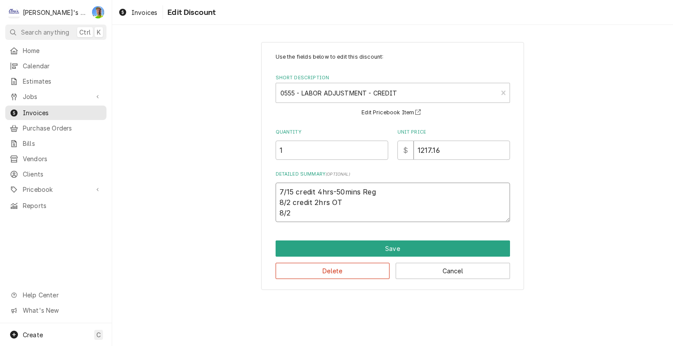
type textarea "x"
type textarea "7/15 credit 4hrs-50mins Reg 8/2 credit 2hrs OT 8/28"
type textarea "x"
type textarea "7/15 credit 4hrs-50mins Reg 8/2 credit 2hrs OT 8/28"
type textarea "x"
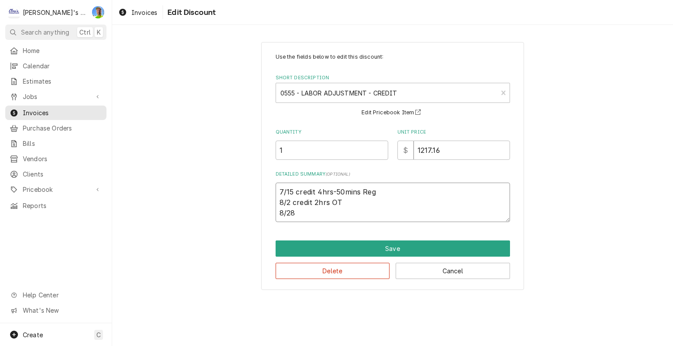
type textarea "7/15 credit 4hrs-50mins Reg 8/2 credit 2hrs OT 8/28 c"
type textarea "x"
type textarea "7/15 credit 4hrs-50mins Reg 8/2 credit 2hrs OT 8/28 cr"
type textarea "x"
type textarea "7/15 credit 4hrs-50mins Reg 8/2 credit 2hrs OT 8/28 cre"
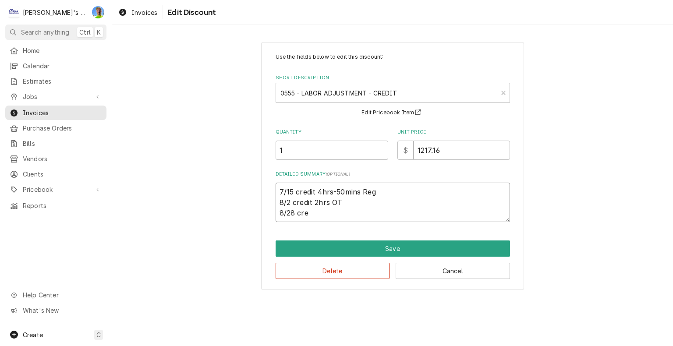
type textarea "x"
type textarea "7/15 credit 4hrs-50mins Reg 8/2 credit 2hrs OT 8/28 cred"
type textarea "x"
type textarea "7/15 credit 4hrs-50mins Reg 8/2 credit 2hrs OT 8/28 credi"
type textarea "x"
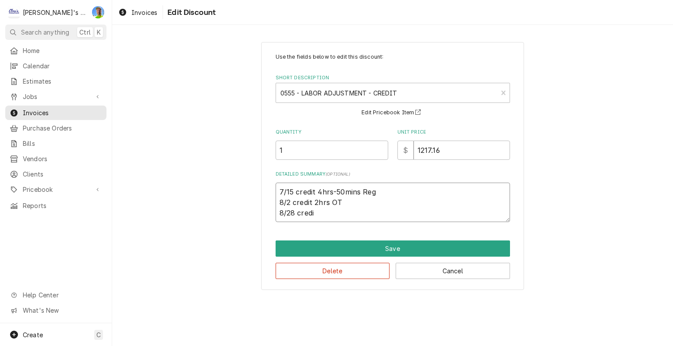
type textarea "7/15 credit 4hrs-50mins Reg 8/2 credit 2hrs OT 8/28 credit"
type textarea "x"
type textarea "7/15 credit 4hrs-50mins Reg 8/2 credit 2hrs OT 8/28 credit"
type textarea "x"
type textarea "7/15 credit 4hrs-50mins Reg 8/2 credit 2hrs OT 8/28 credit 1"
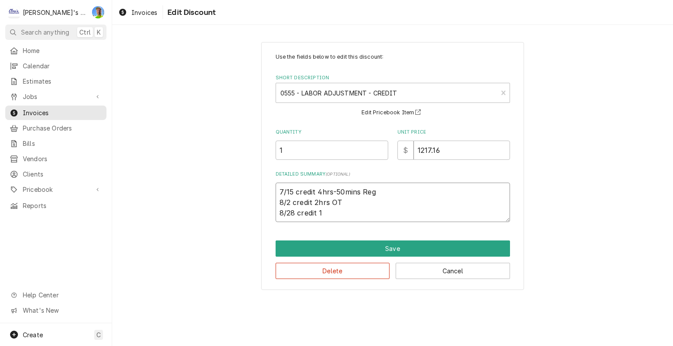
type textarea "x"
type textarea "7/15 credit 4hrs-50mins Reg 8/2 credit 2hrs OT 8/28 credit 1h"
type textarea "x"
type textarea "7/15 credit 4hrs-50mins Reg 8/2 credit 2hrs OT 8/28 credit 1hr"
type textarea "x"
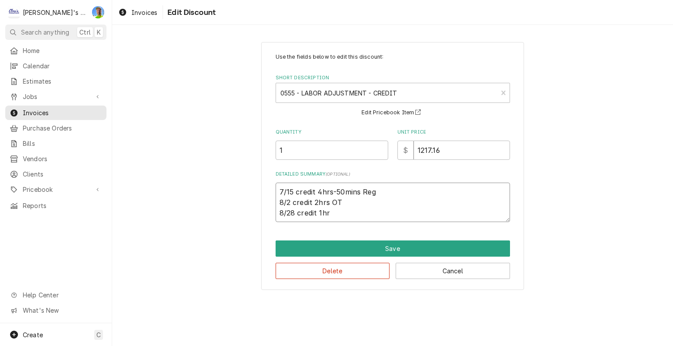
type textarea "7/15 credit 4hrs-50mins Reg 8/2 credit 2hrs OT 8/28 credit 1hr"
type textarea "x"
type textarea "7/15 credit 4hrs-50mins Reg 8/2 credit 2hrs OT 8/28 credit 1hr 5"
type textarea "x"
type textarea "7/15 credit 4hrs-50mins Reg 8/2 credit 2hrs OT 8/28 credit 1hr 50"
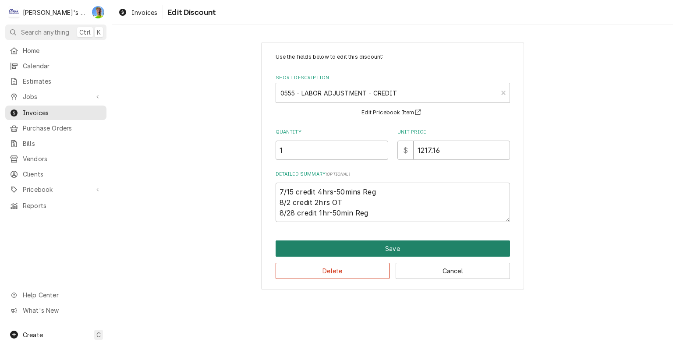
click at [445, 243] on button "Save" at bounding box center [393, 249] width 235 height 16
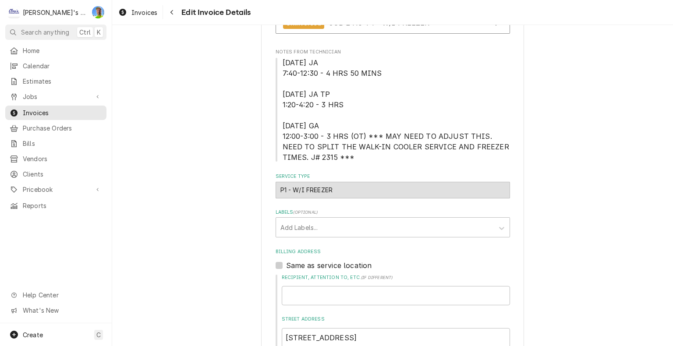
scroll to position [306, 0]
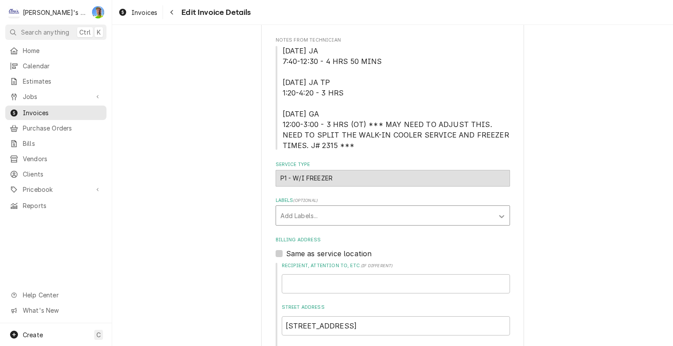
click at [500, 217] on icon "Labels" at bounding box center [502, 216] width 9 height 9
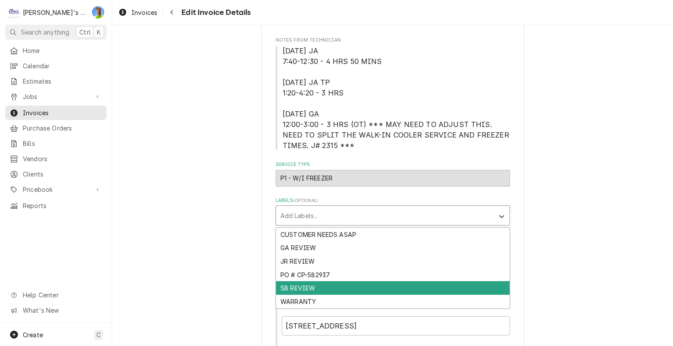
click at [459, 285] on div "SB REVIEW" at bounding box center [393, 288] width 234 height 14
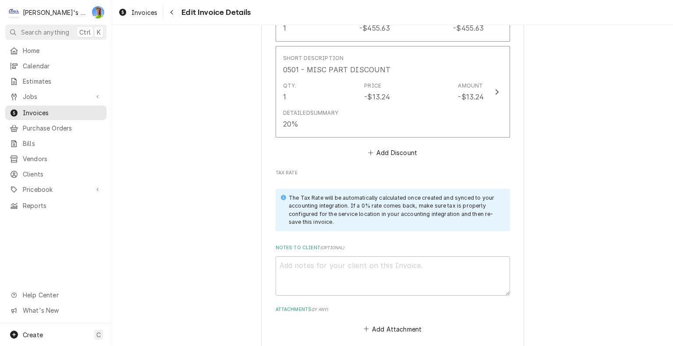
scroll to position [2453, 0]
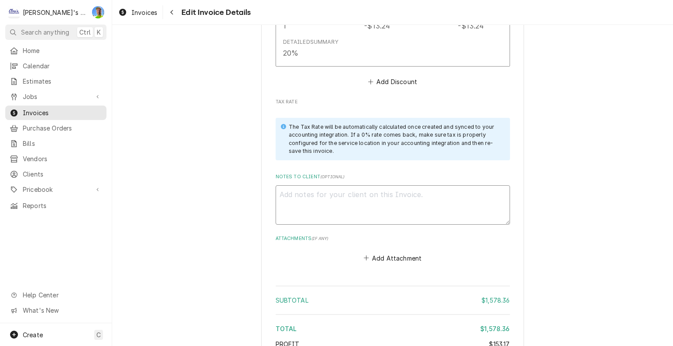
click at [444, 185] on textarea "Notes to Client ( optional )" at bounding box center [393, 204] width 235 height 39
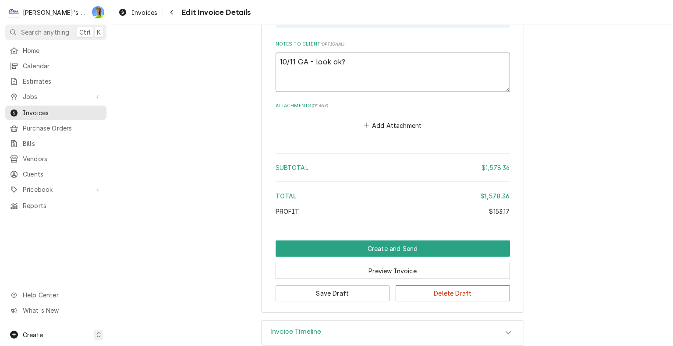
scroll to position [2587, 0]
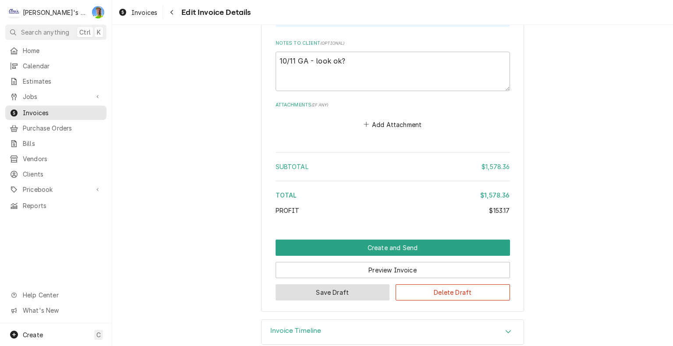
click at [331, 284] on button "Save Draft" at bounding box center [333, 292] width 114 height 16
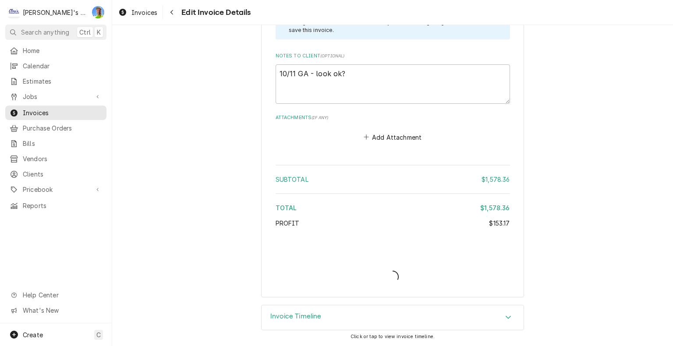
scroll to position [2560, 0]
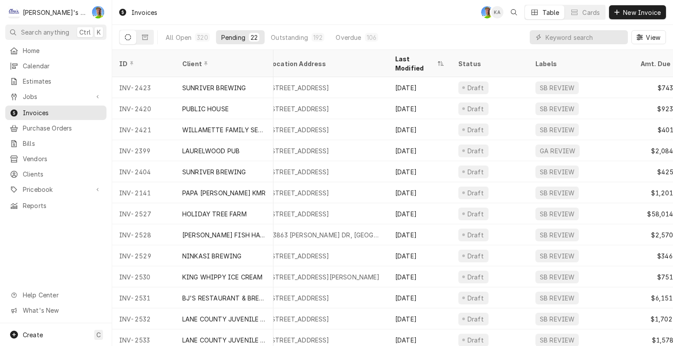
scroll to position [189, 0]
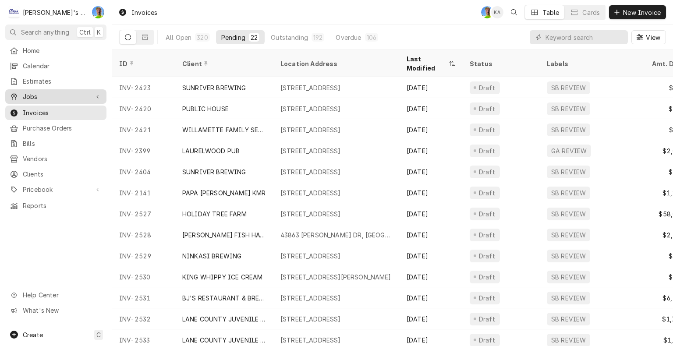
click at [32, 92] on span "Jobs" at bounding box center [56, 96] width 66 height 9
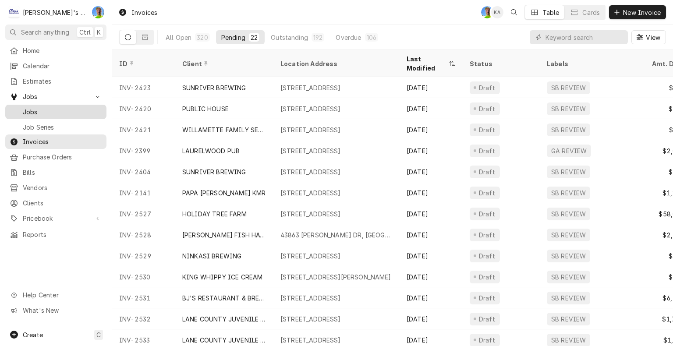
click at [32, 110] on span "Jobs" at bounding box center [62, 111] width 79 height 9
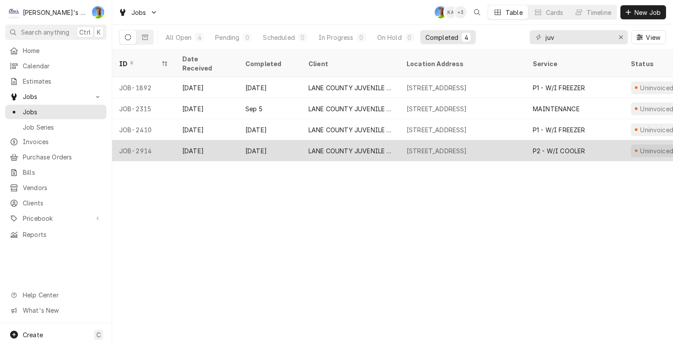
click at [457, 146] on div "2727 MLK JR BLVD, EUGENE, OR 97401" at bounding box center [437, 150] width 60 height 9
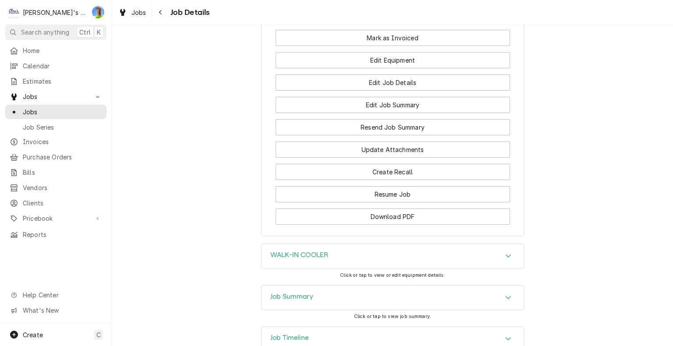
scroll to position [907, 0]
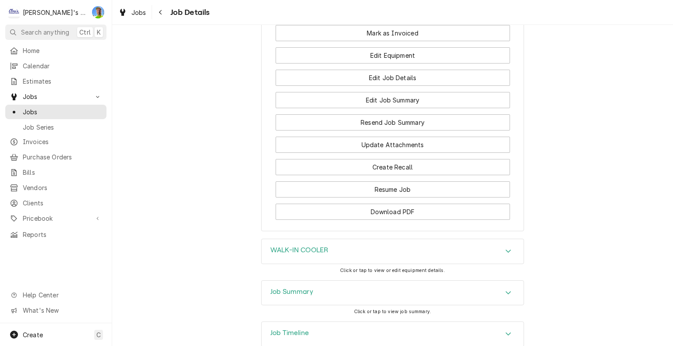
click at [502, 246] on div "Accordion Header" at bounding box center [508, 251] width 13 height 11
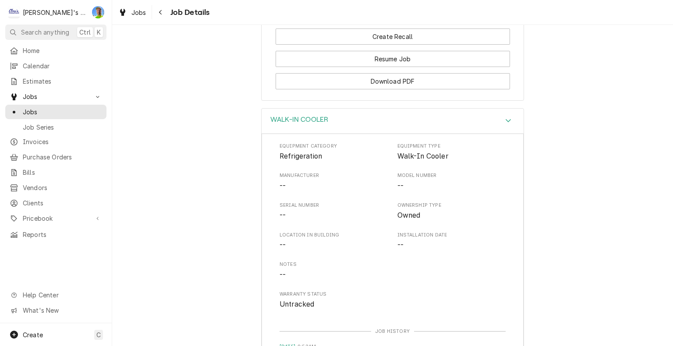
scroll to position [950, 0]
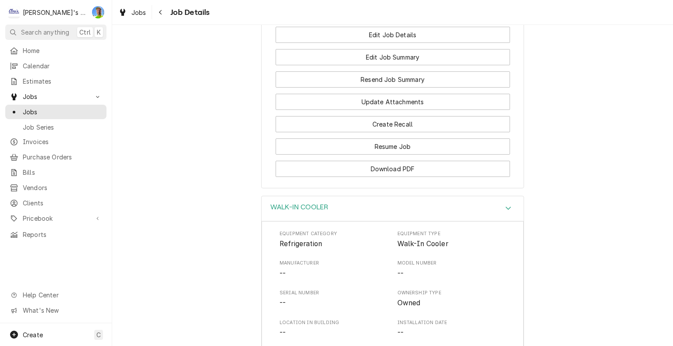
click at [505, 205] on icon "Accordion Header" at bounding box center [508, 208] width 6 height 7
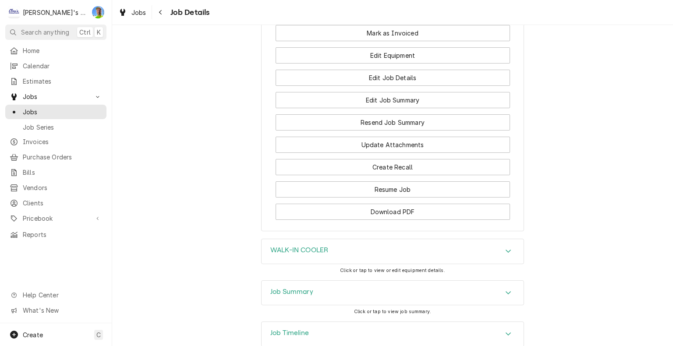
click at [502, 288] on div "Accordion Header" at bounding box center [508, 293] width 13 height 11
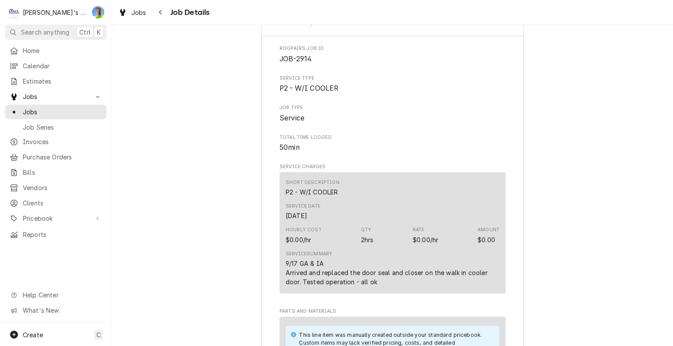
scroll to position [1082, 0]
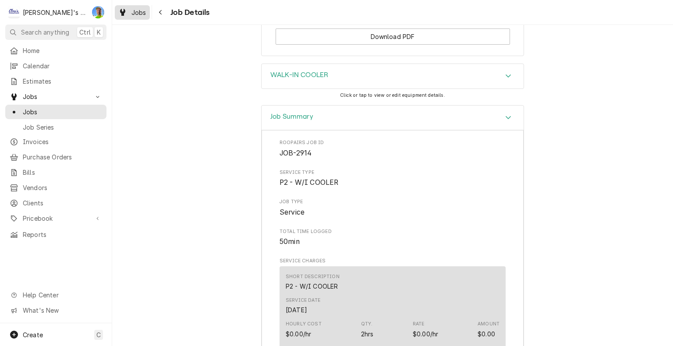
click at [142, 14] on span "Jobs" at bounding box center [139, 12] width 15 height 9
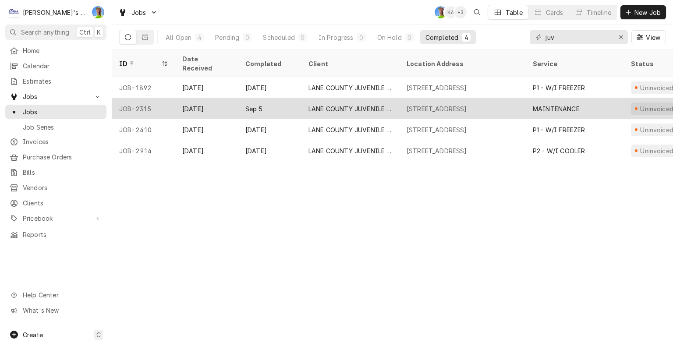
click at [434, 104] on div "[STREET_ADDRESS]" at bounding box center [437, 108] width 60 height 9
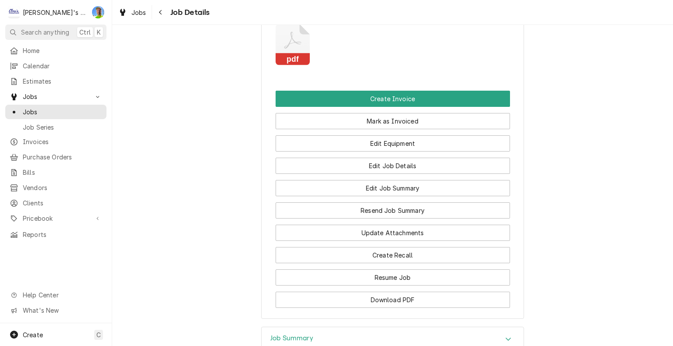
scroll to position [857, 0]
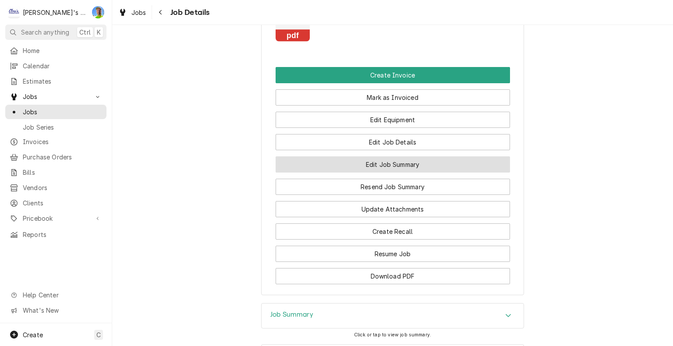
click at [480, 156] on button "Edit Job Summary" at bounding box center [393, 164] width 235 height 16
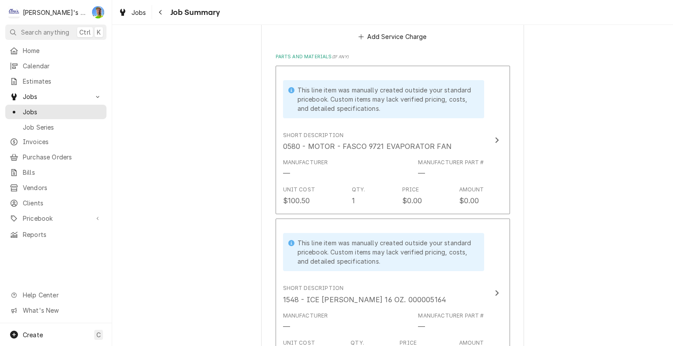
scroll to position [482, 0]
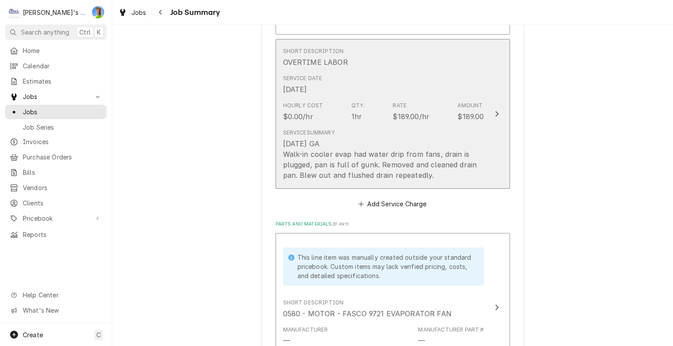
click at [497, 177] on button "Short Description OVERTIME LABOR Service Date [DATE] Hourly Cost $0.00/hr Qty. …" at bounding box center [393, 114] width 235 height 150
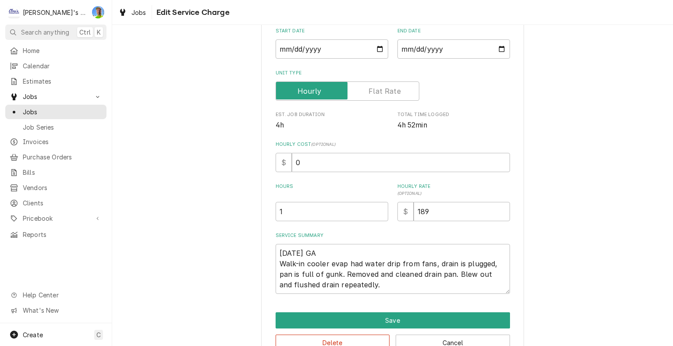
scroll to position [124, 0]
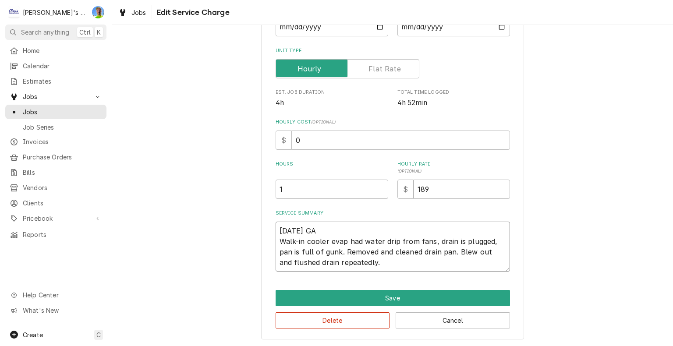
click at [428, 266] on textarea "[DATE] GA Walk-in cooler evap had water drip from fans, drain is plugged, pan i…" at bounding box center [393, 247] width 235 height 50
type textarea "x"
type textarea "[DATE] GA Walk-in cooler evap had water drip from fans, drain is plugged, pan i…"
type textarea "x"
type textarea "[DATE] GA Walk-in cooler evap had water drip from fans, drain is plugged, pan i…"
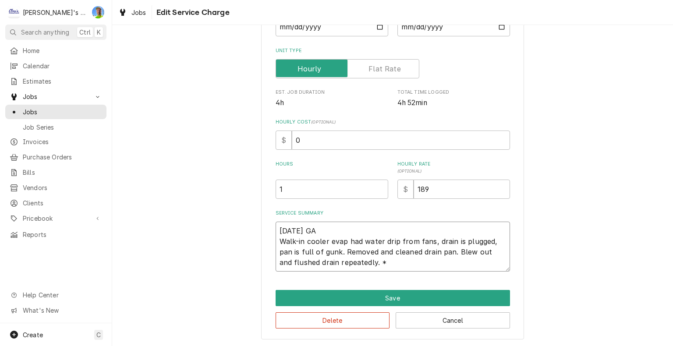
type textarea "x"
type textarea "[DATE] GA Walk-in cooler evap had water drip from fans, drain is plugged, pan i…"
type textarea "x"
type textarea "[DATE] GA Walk-in cooler evap had water drip from fans, drain is plugged, pan i…"
type textarea "x"
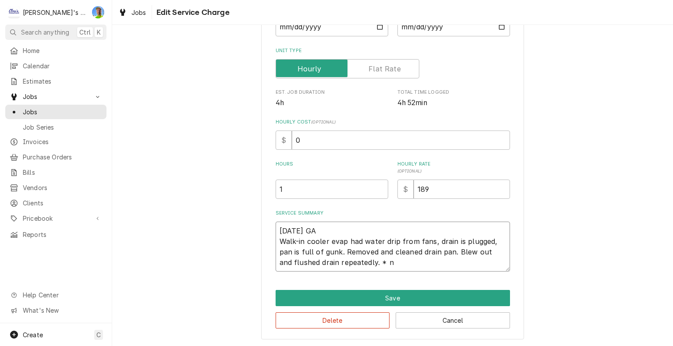
type textarea "[DATE] GA Walk-in cooler evap had water drip from fans, drain is plugged, pan i…"
type textarea "x"
type textarea "[DATE] GA Walk-in cooler evap had water drip from fans, drain is plugged, pan i…"
type textarea "x"
type textarea "[DATE] GA Walk-in cooler evap had water drip from fans, drain is plugged, pan i…"
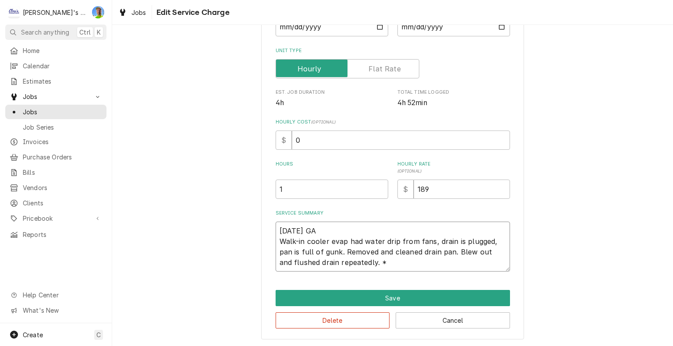
type textarea "x"
type textarea "[DATE] GA Walk-in cooler evap had water drip from fans, drain is plugged, pan i…"
type textarea "x"
type textarea "[DATE] GA Walk-in cooler evap had water drip from fans, drain is plugged, pan i…"
type textarea "x"
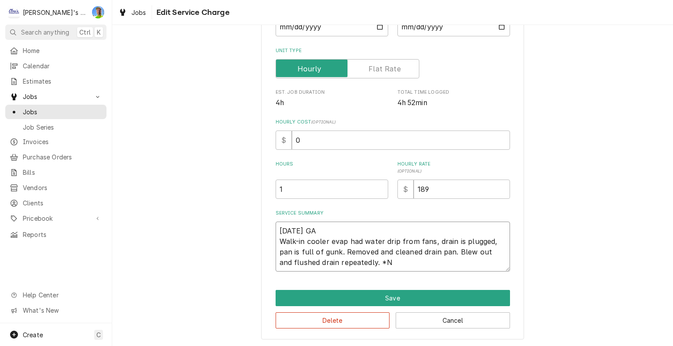
type textarea "[DATE] GA Walk-in cooler evap had water drip from fans, drain is plugged, pan i…"
type textarea "x"
type textarea "8/2/2025 GA Walk-in cooler evap had water drip from fans, drain is plugged, pan…"
type textarea "x"
type textarea "8/2/2025 GA Walk-in cooler evap had water drip from fans, drain is plugged, pan…"
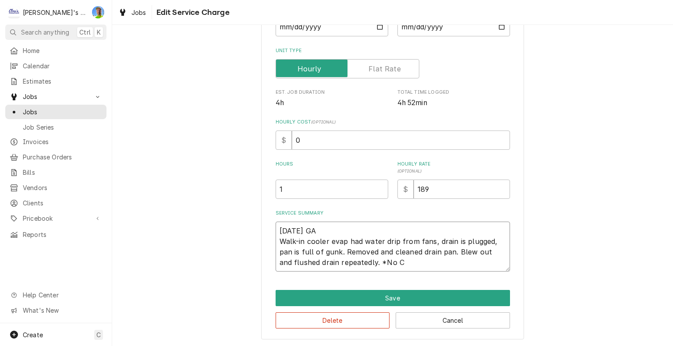
type textarea "x"
type textarea "8/2/2025 GA Walk-in cooler evap had water drip from fans, drain is plugged, pan…"
type textarea "x"
type textarea "8/2/2025 GA Walk-in cooler evap had water drip from fans, drain is plugged, pan…"
type textarea "x"
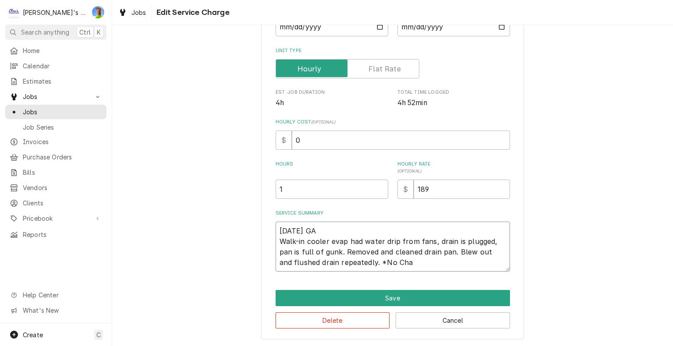
type textarea "8/2/2025 GA Walk-in cooler evap had water drip from fans, drain is plugged, pan…"
type textarea "x"
type textarea "8/2/2025 GA Walk-in cooler evap had water drip from fans, drain is plugged, pan…"
type textarea "x"
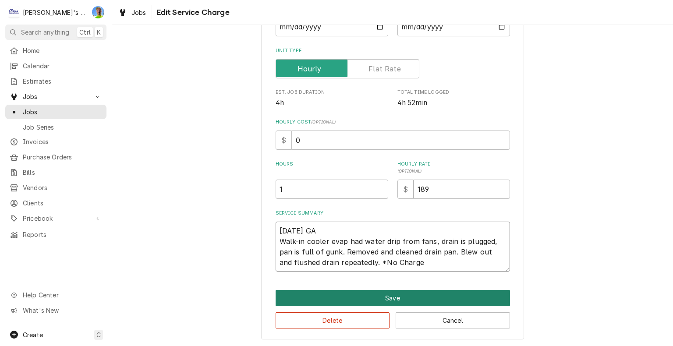
type textarea "8/2/2025 GA Walk-in cooler evap had water drip from fans, drain is plugged, pan…"
click at [480, 293] on button "Save" at bounding box center [393, 298] width 235 height 16
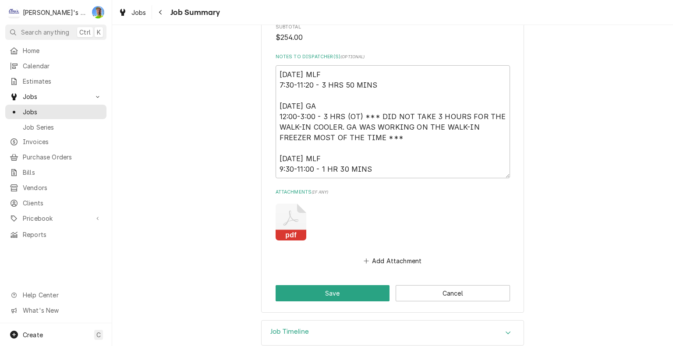
scroll to position [1215, 0]
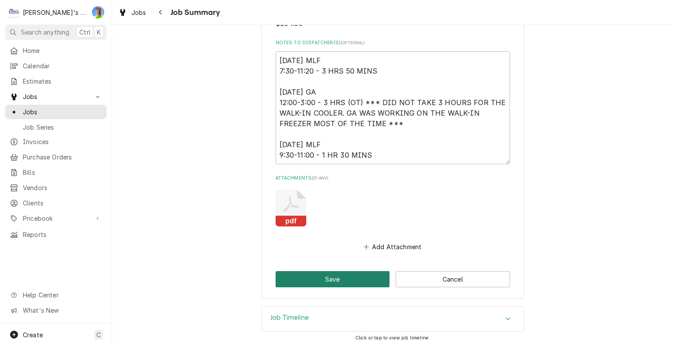
click at [353, 274] on button "Save" at bounding box center [333, 279] width 114 height 16
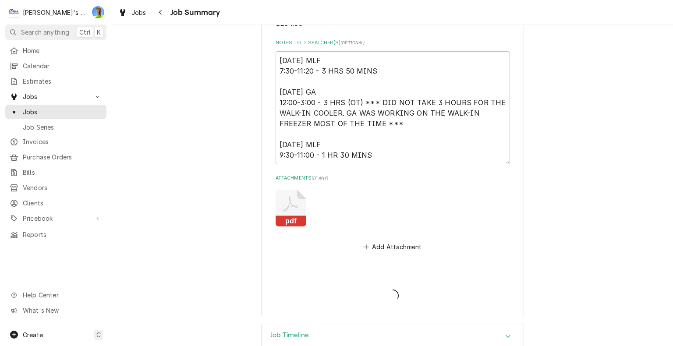
type textarea "x"
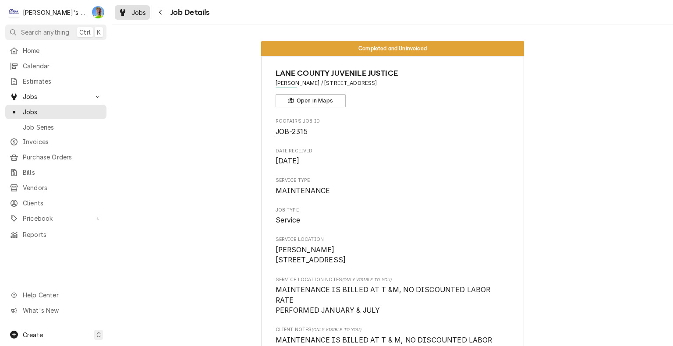
click at [132, 16] on span "Jobs" at bounding box center [139, 12] width 15 height 9
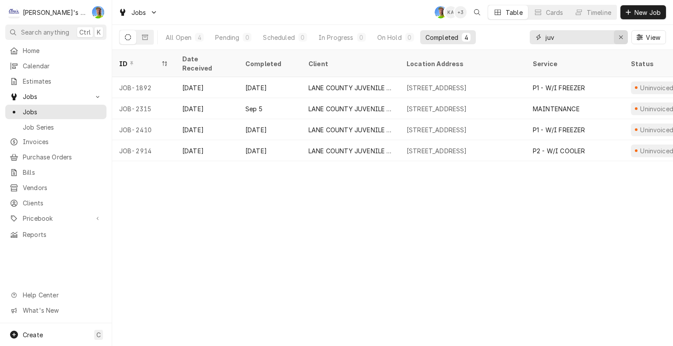
click at [622, 38] on icon "Erase input" at bounding box center [621, 37] width 5 height 6
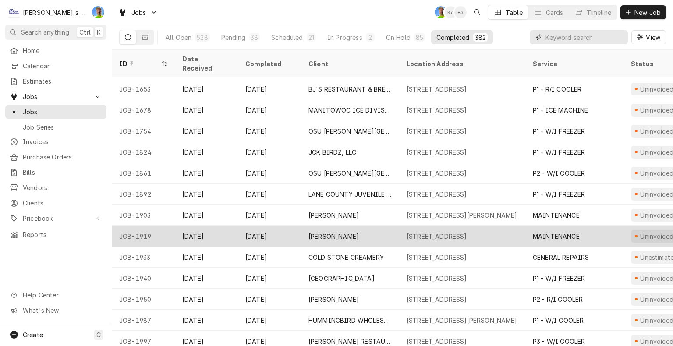
scroll to position [279, 0]
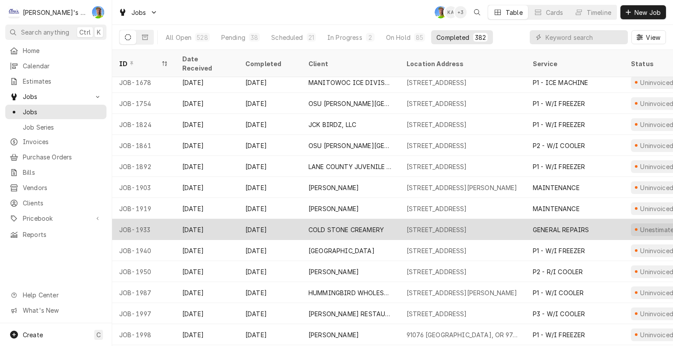
click at [446, 225] on div "55 W 29TH AVENUE, EUGENE, OR 97405" at bounding box center [437, 229] width 60 height 9
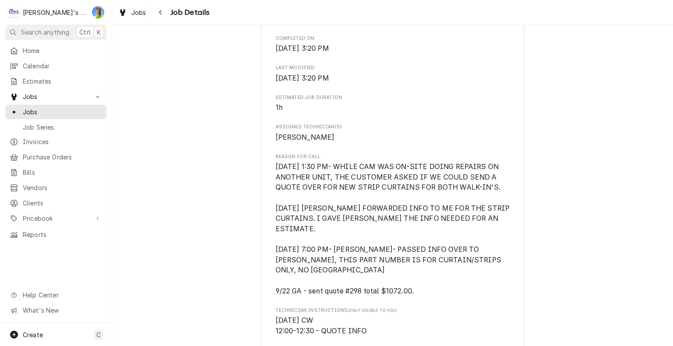
scroll to position [307, 0]
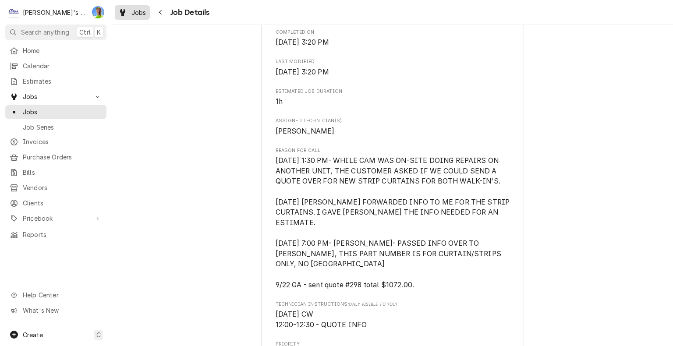
click at [134, 15] on span "Jobs" at bounding box center [139, 12] width 15 height 9
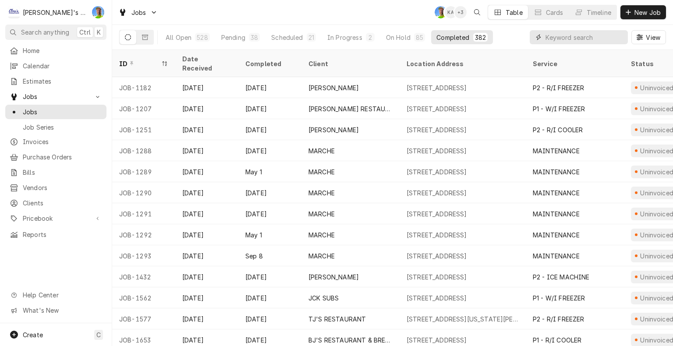
click at [583, 36] on input "Dynamic Content Wrapper" at bounding box center [585, 37] width 78 height 14
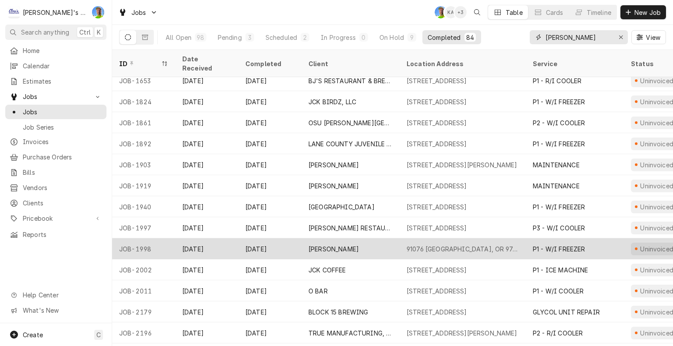
scroll to position [219, 0]
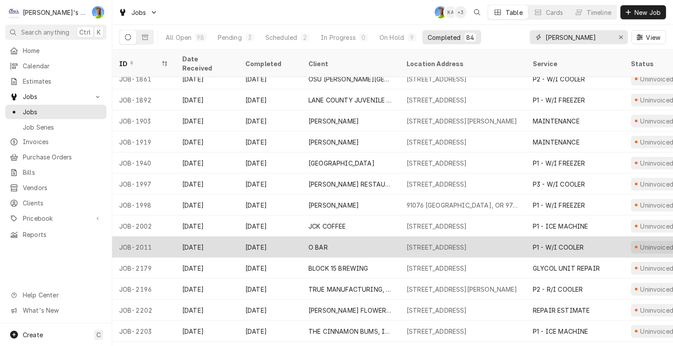
type input "[PERSON_NAME]"
click at [451, 243] on div "115 COMMONS DR, EUGENE, OR 97401" at bounding box center [437, 247] width 60 height 9
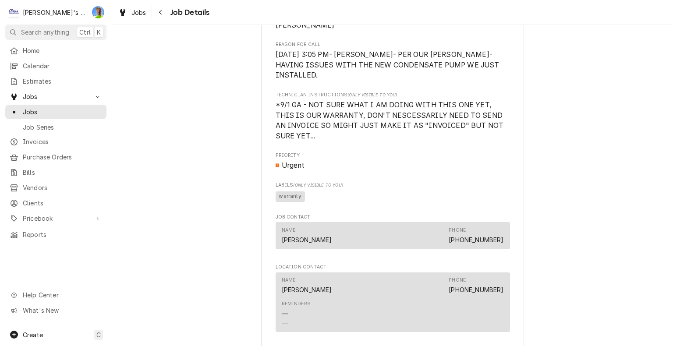
scroll to position [438, 0]
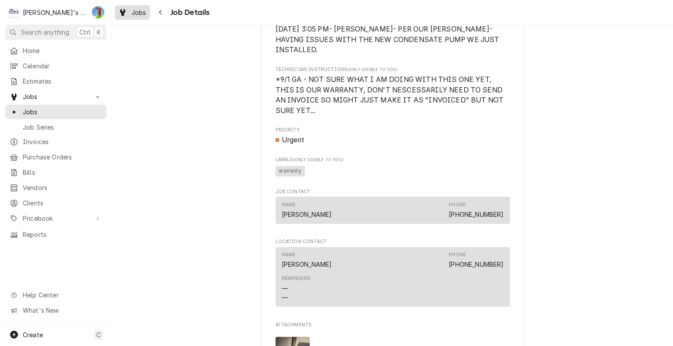
click at [138, 13] on span "Jobs" at bounding box center [139, 12] width 15 height 9
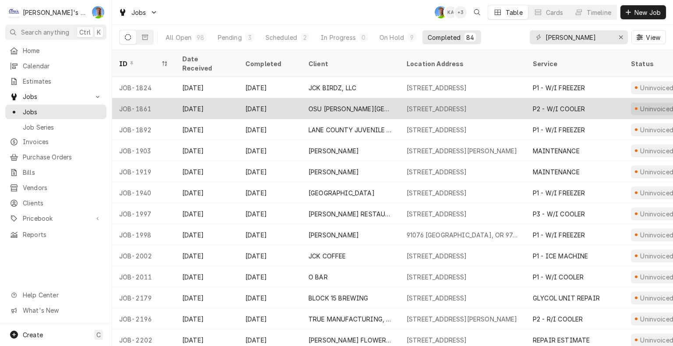
scroll to position [252, 0]
